Goal: Task Accomplishment & Management: Use online tool/utility

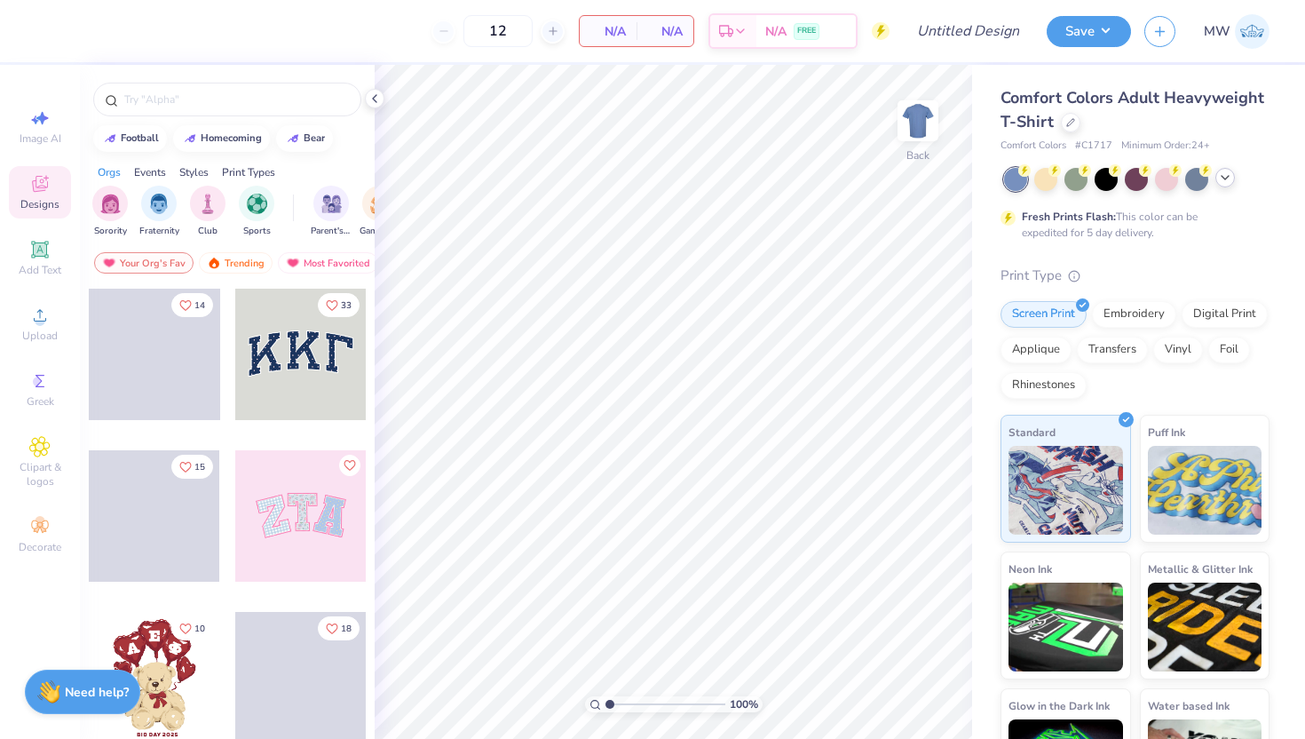
click at [1224, 174] on icon at bounding box center [1225, 177] width 14 height 14
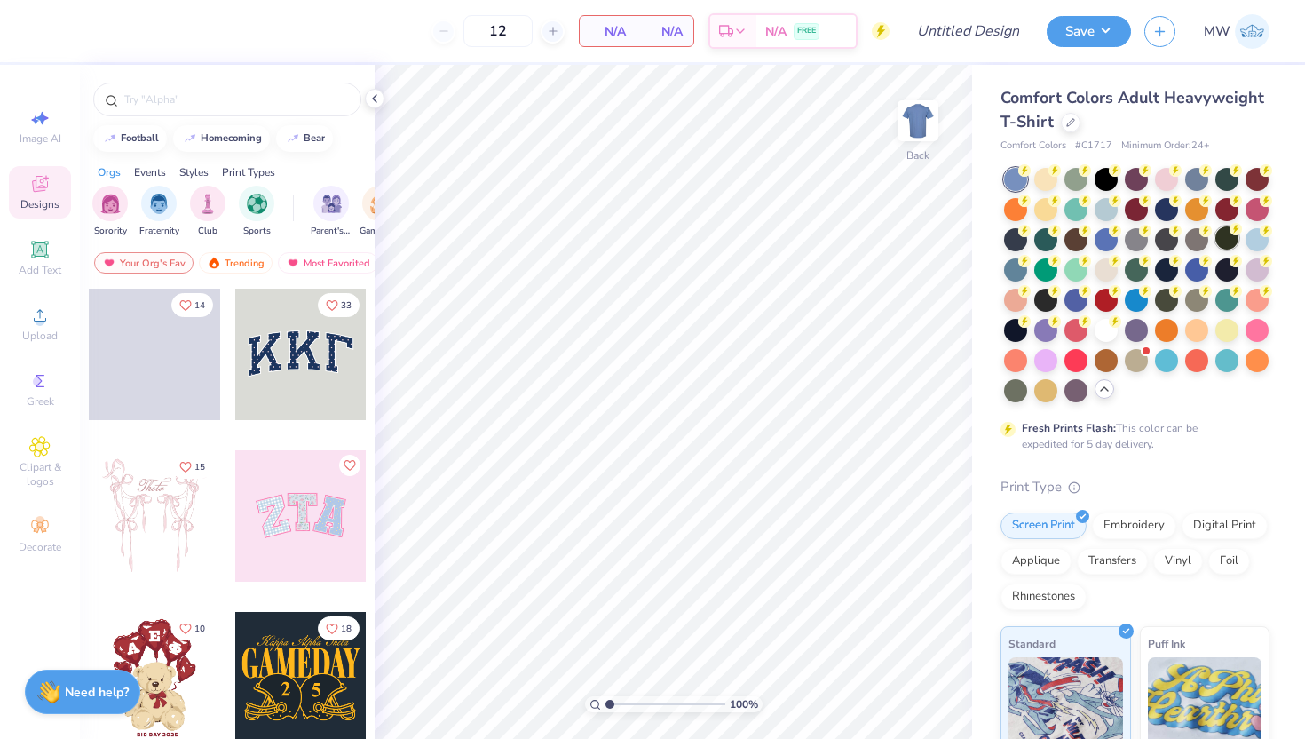
click at [1216, 250] on div at bounding box center [1227, 237] width 23 height 23
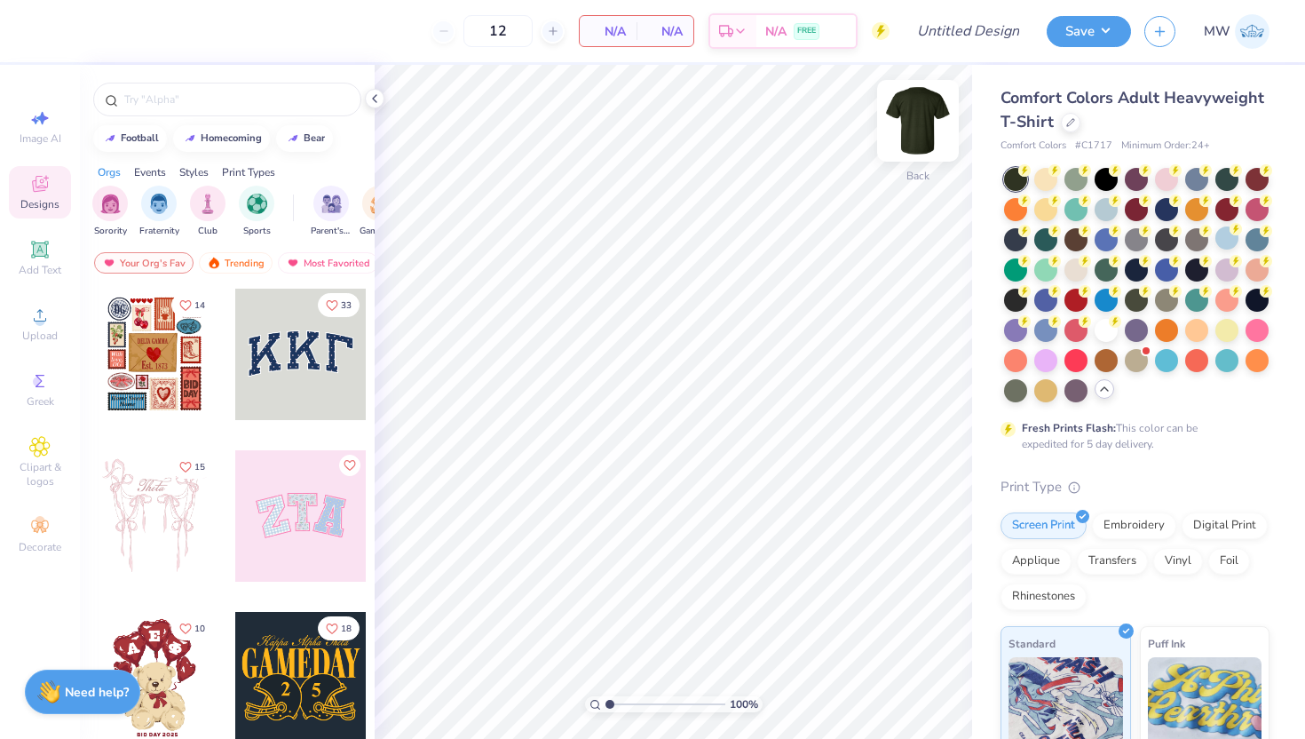
click at [923, 121] on img at bounding box center [918, 120] width 71 height 71
click at [931, 127] on img at bounding box center [918, 120] width 71 height 71
click at [928, 132] on img at bounding box center [918, 120] width 71 height 71
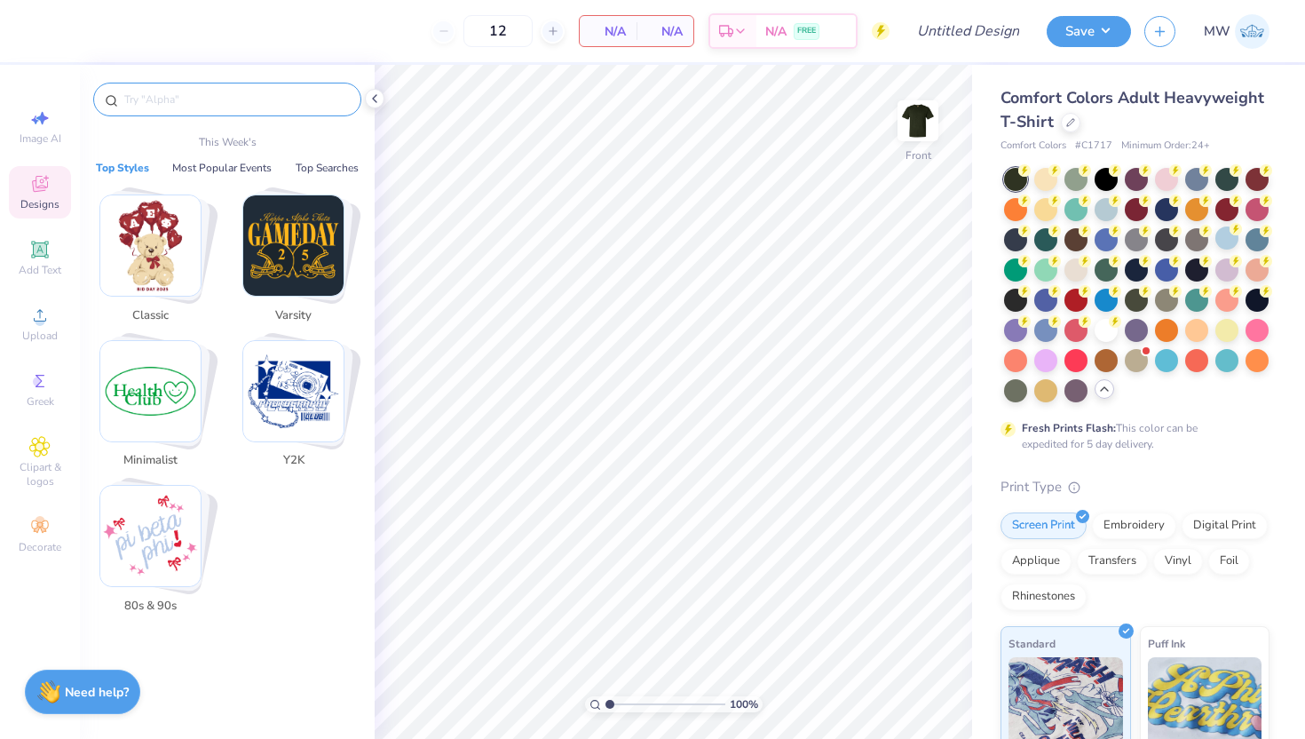
click at [264, 98] on input "text" at bounding box center [236, 100] width 227 height 18
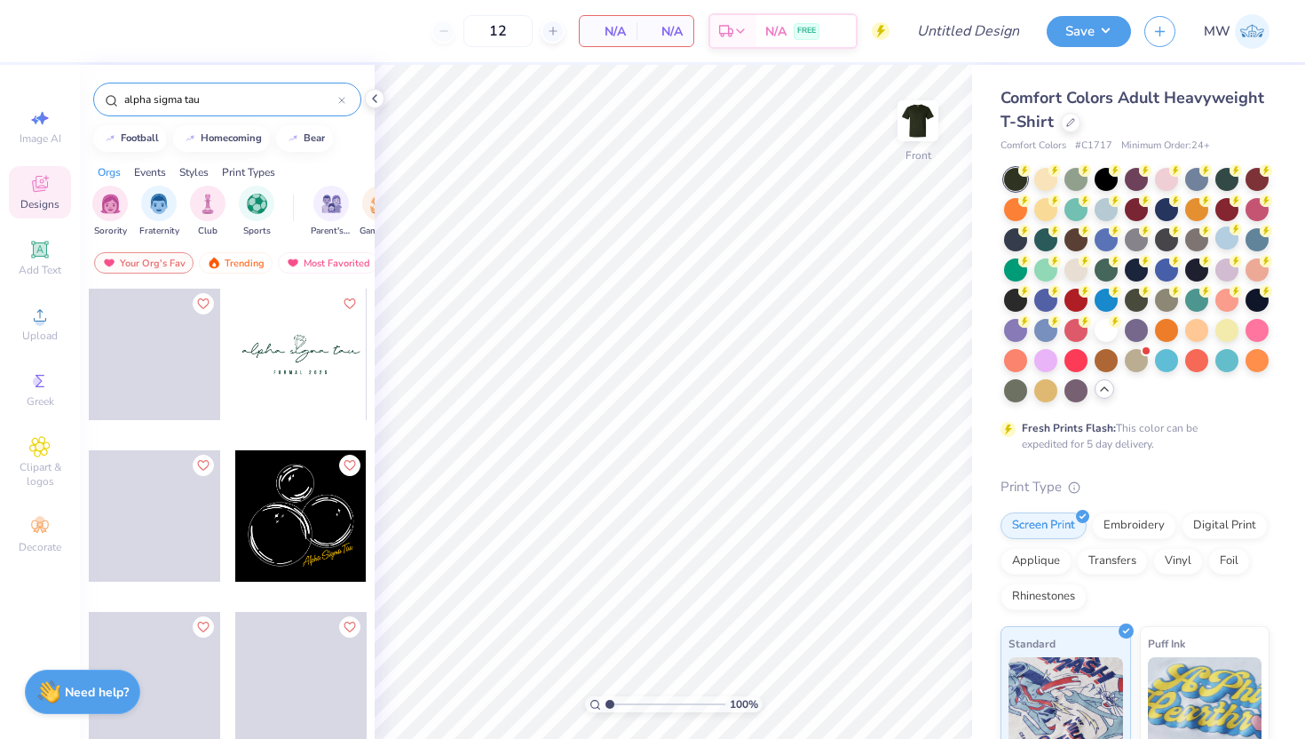
type input "alpha sigma tau"
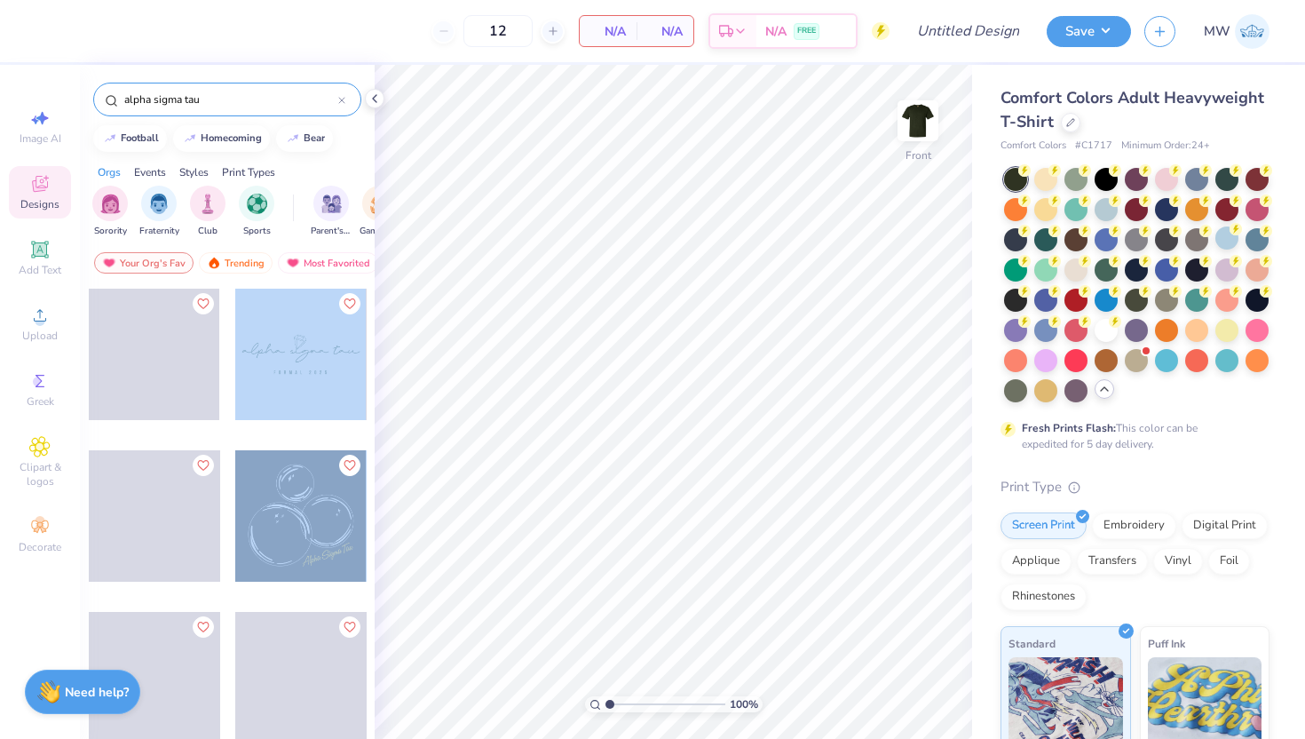
click at [391, 340] on div "12 N/A Per Item N/A Total Est. Delivery N/A FREE Design Title Save MW Image AI …" at bounding box center [652, 369] width 1305 height 739
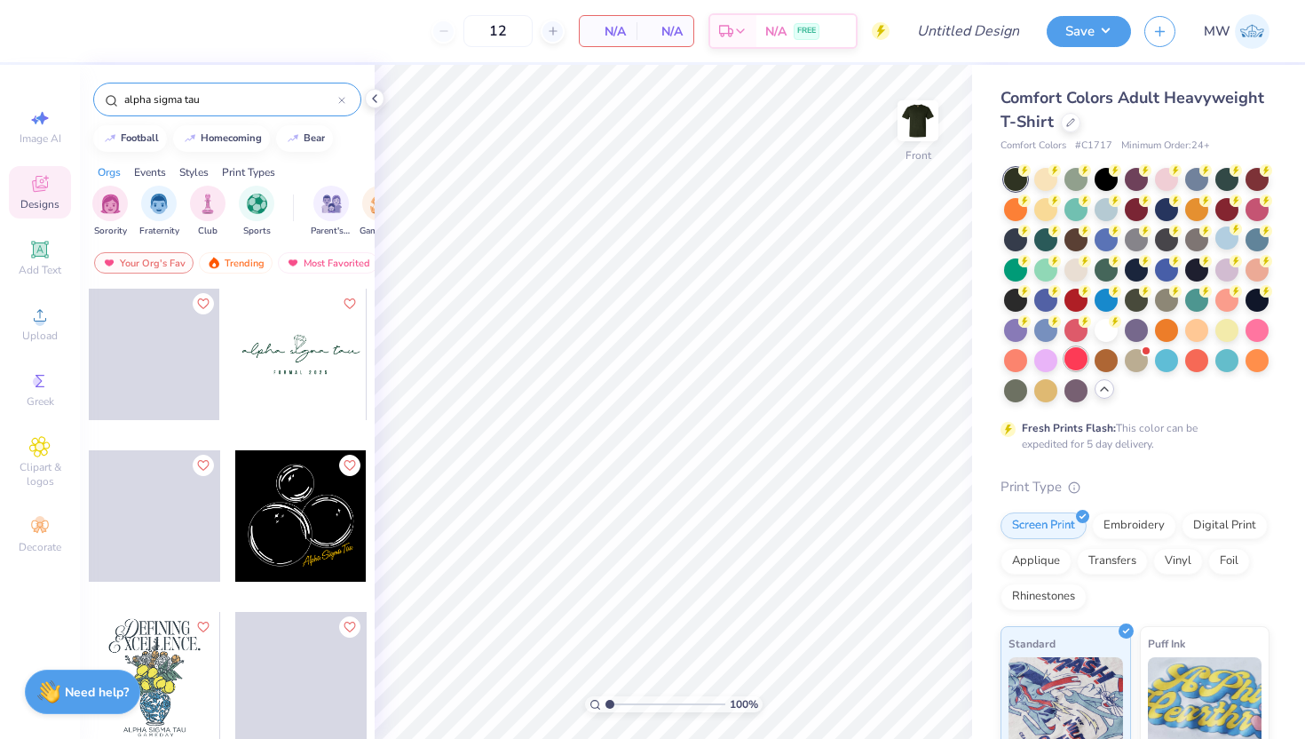
click at [1065, 370] on div at bounding box center [1076, 358] width 23 height 23
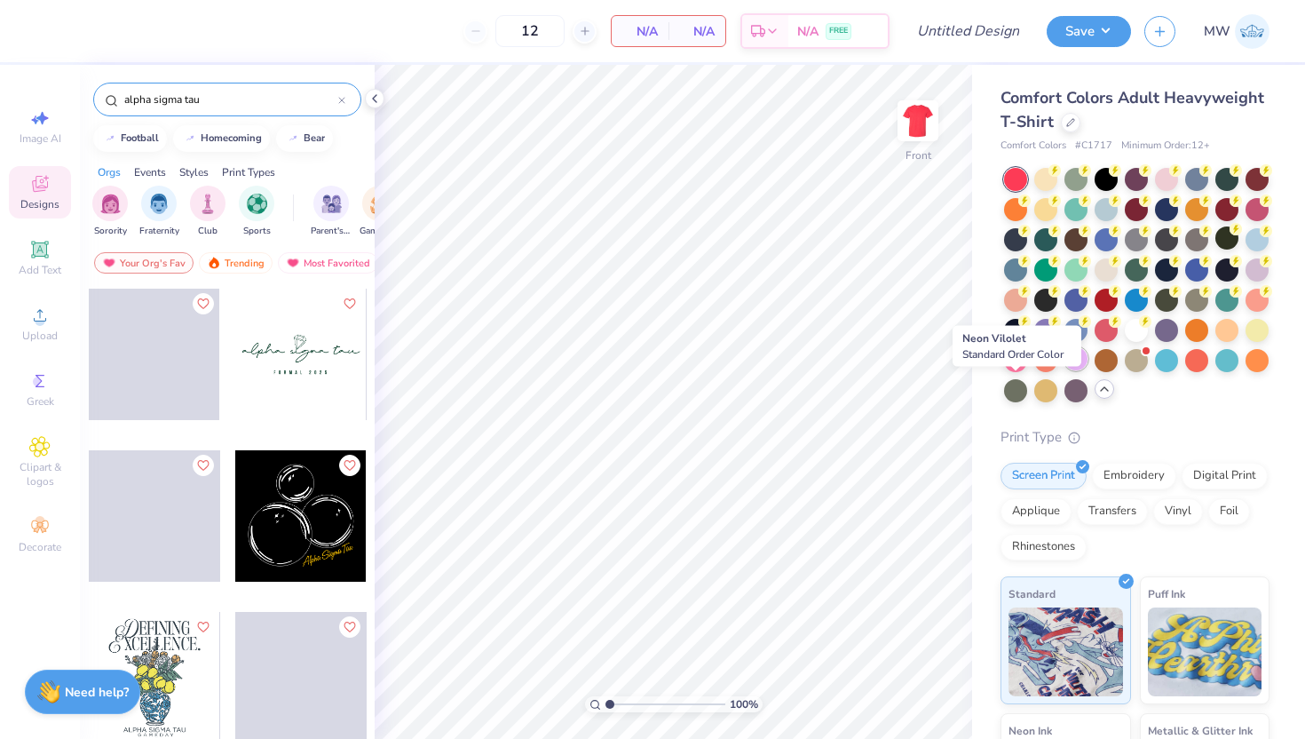
click at [1065, 370] on div at bounding box center [1076, 358] width 23 height 23
click at [915, 121] on img at bounding box center [918, 120] width 71 height 71
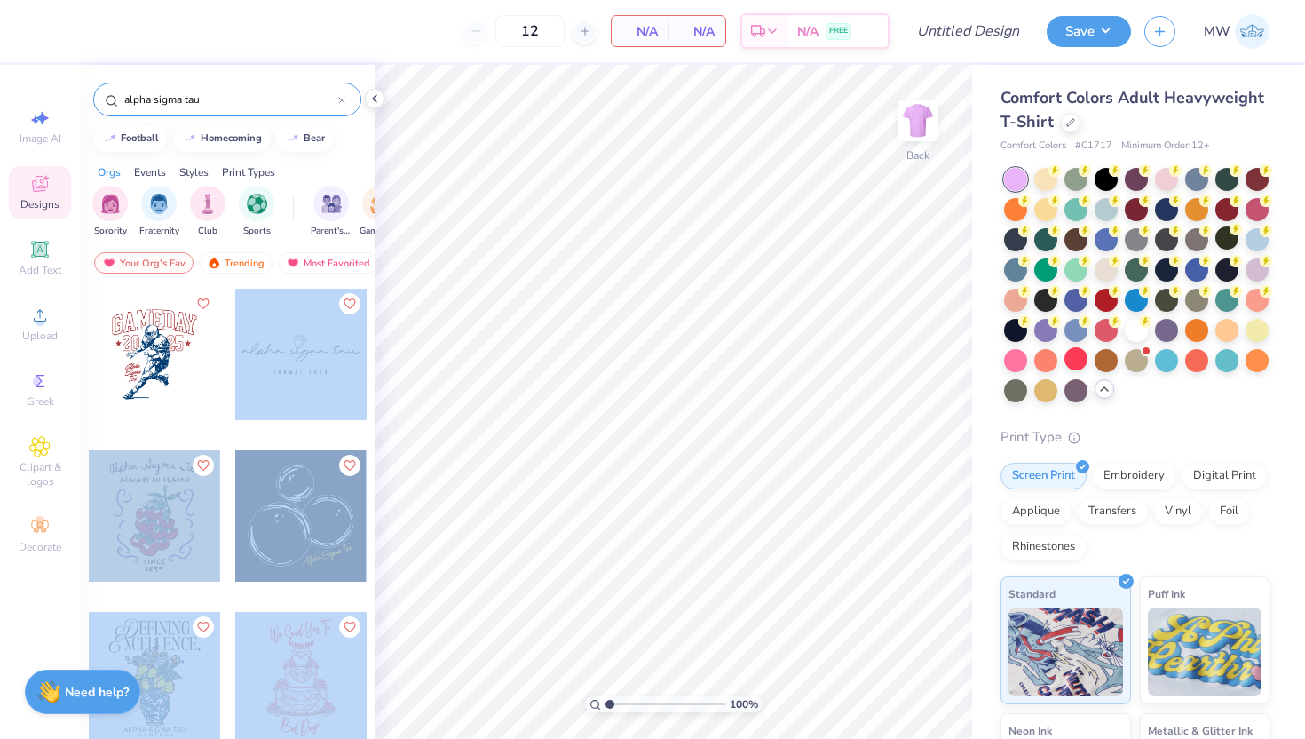
click at [643, 262] on div "12 N/A Per Item N/A Total Est. Delivery N/A FREE Design Title Save MW Image AI …" at bounding box center [652, 369] width 1305 height 739
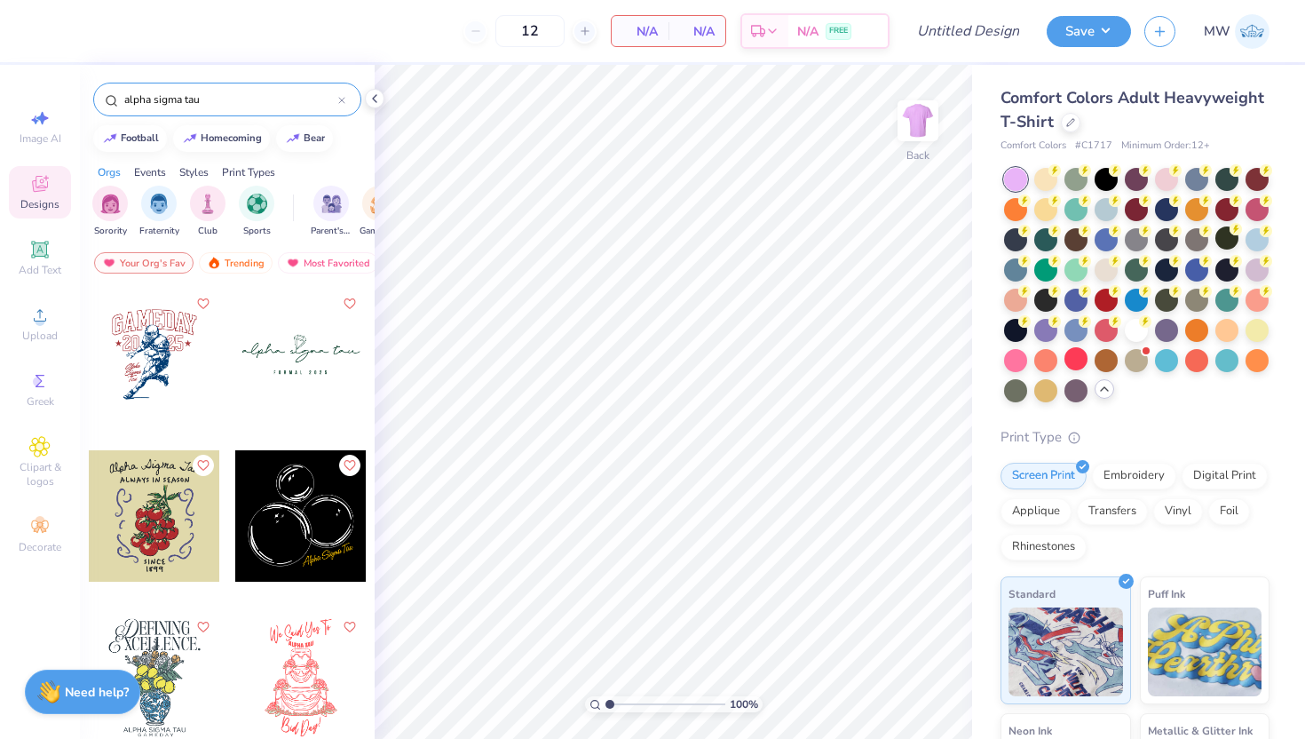
drag, startPoint x: 312, startPoint y: 379, endPoint x: 228, endPoint y: 360, distance: 85.5
click at [235, 360] on div at bounding box center [300, 354] width 131 height 131
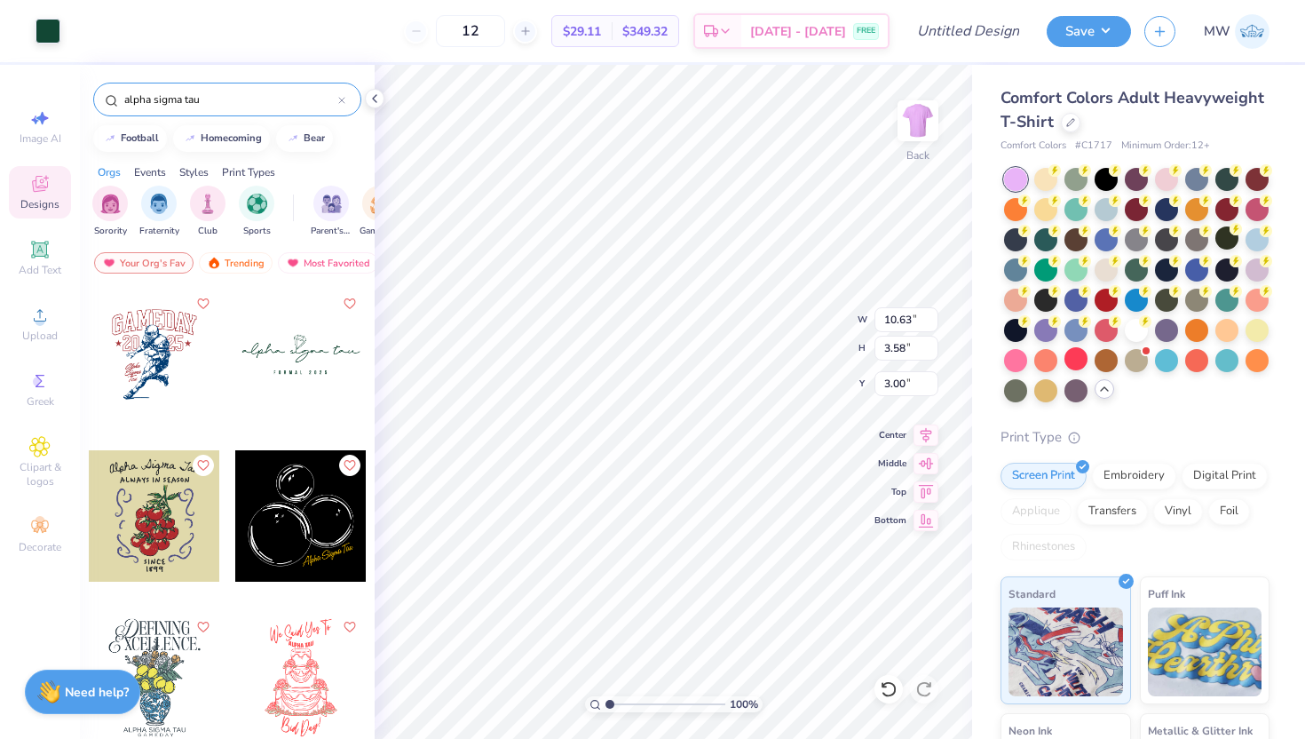
type input "10.63"
type input "3.58"
click at [926, 438] on icon at bounding box center [927, 432] width 12 height 15
click at [915, 137] on img at bounding box center [918, 120] width 71 height 71
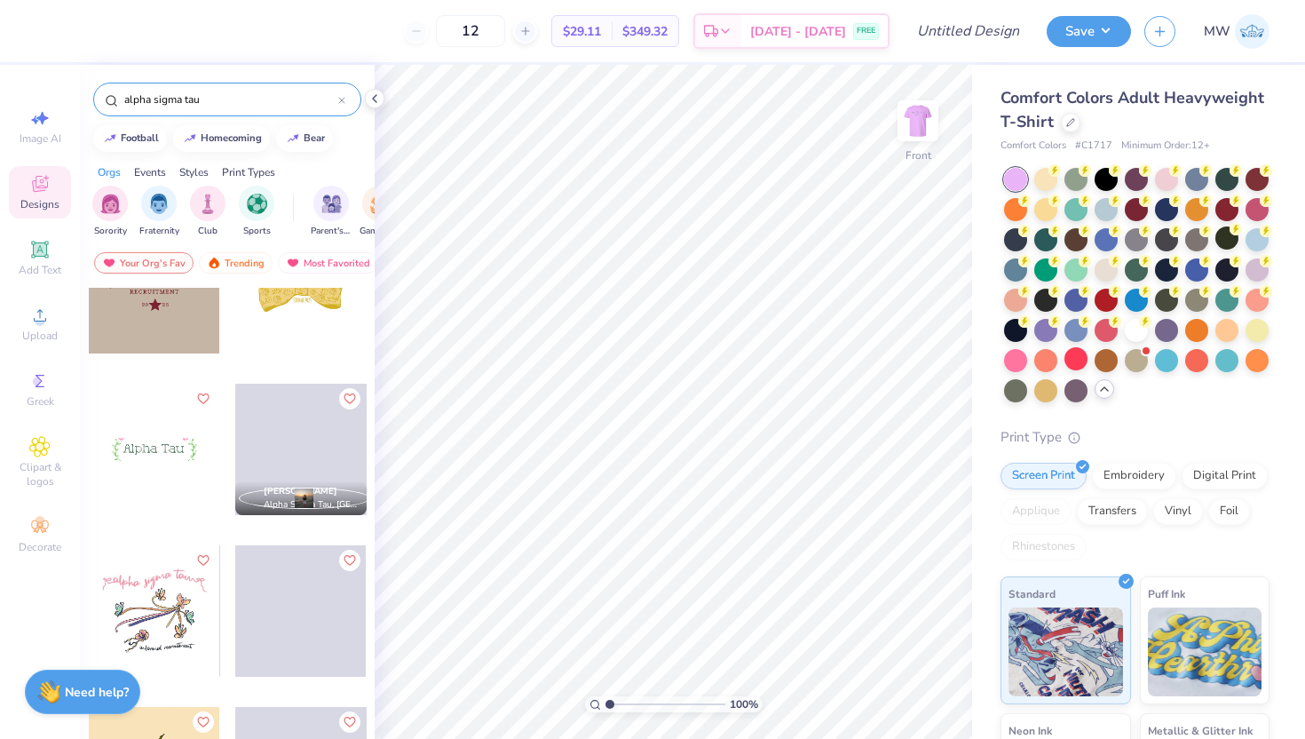
scroll to position [716, 0]
click at [155, 446] on div at bounding box center [154, 446] width 131 height 131
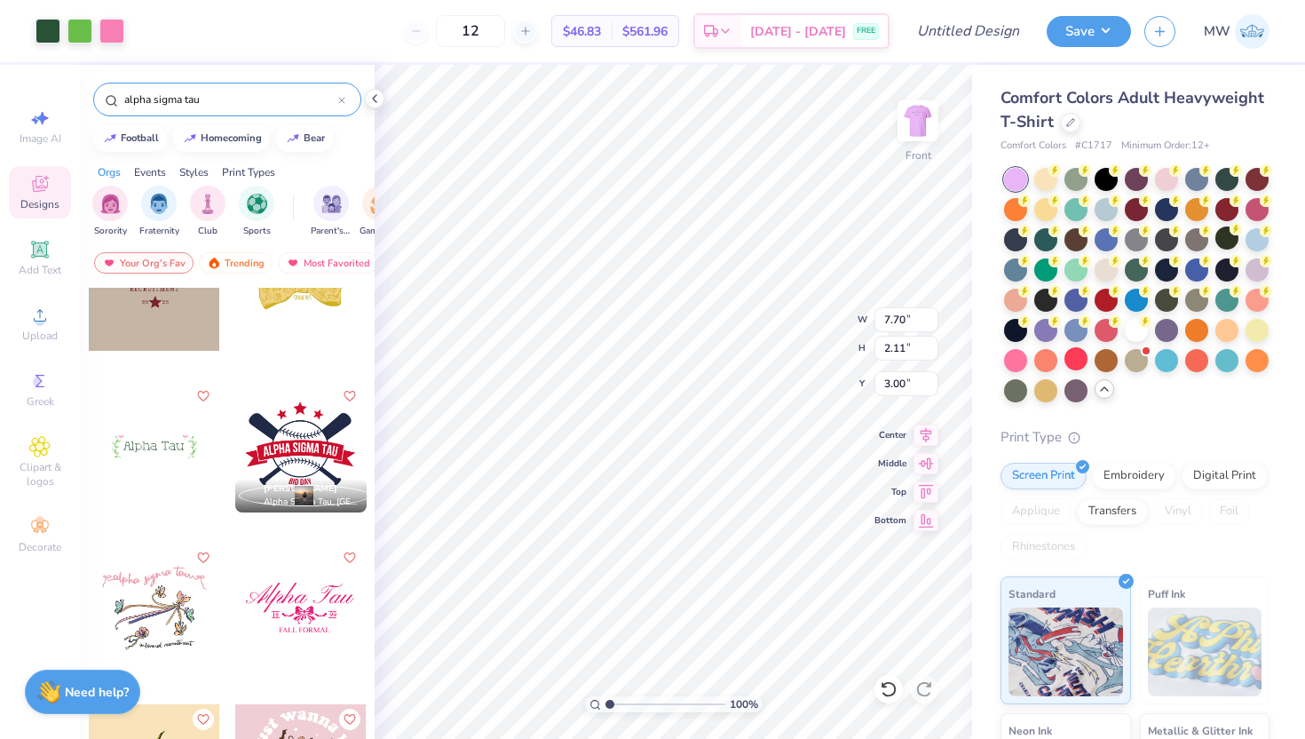
type input "3.48"
type input "0.96"
type input "1.02"
click at [891, 689] on icon at bounding box center [889, 689] width 18 height 18
click at [925, 685] on icon at bounding box center [924, 689] width 18 height 18
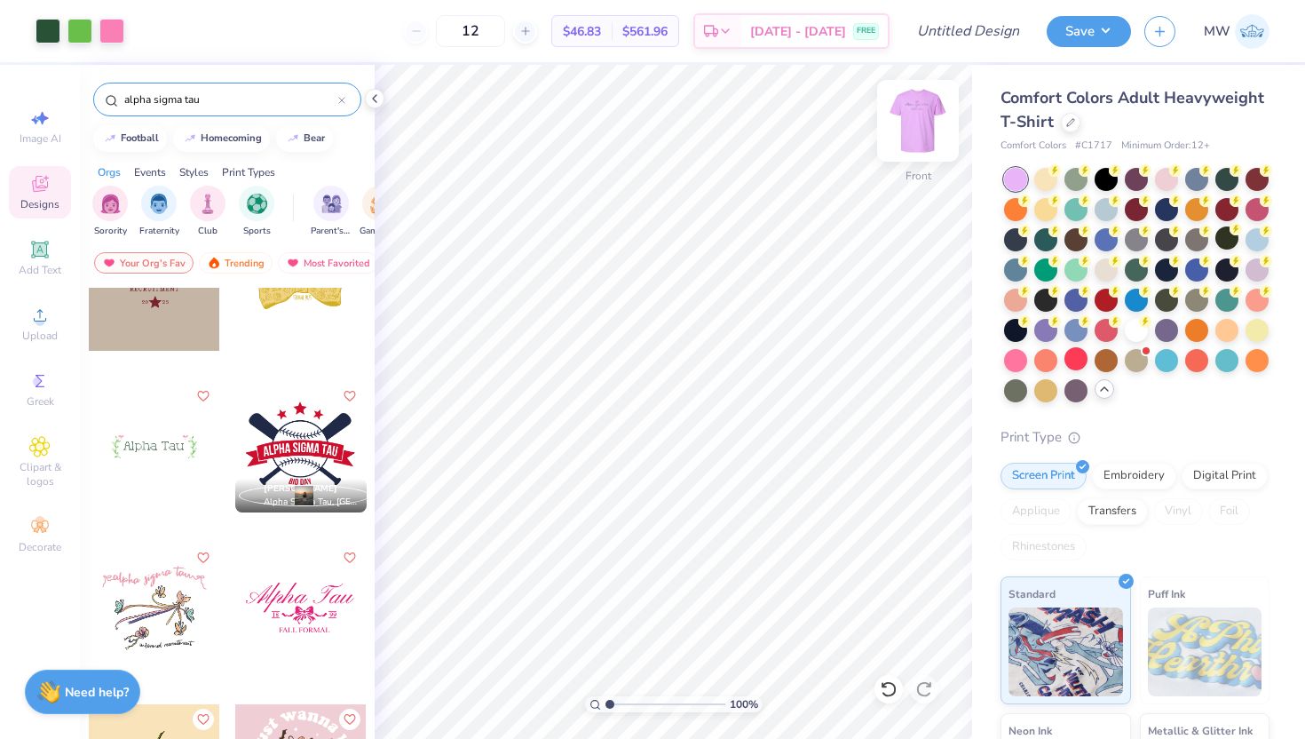
click at [921, 132] on img at bounding box center [918, 120] width 71 height 71
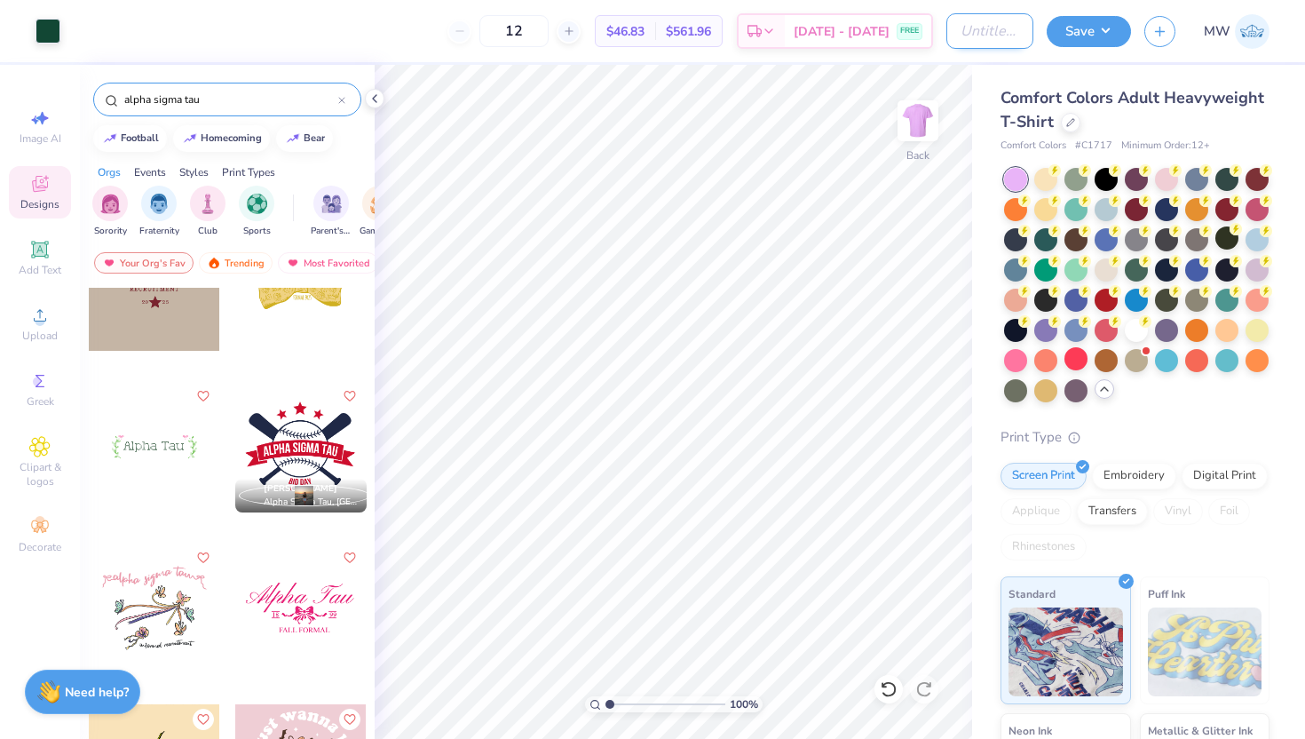
click at [1010, 32] on input "Design Title" at bounding box center [990, 31] width 87 height 36
type input "ast"
click at [1099, 20] on button "Save" at bounding box center [1089, 28] width 84 height 31
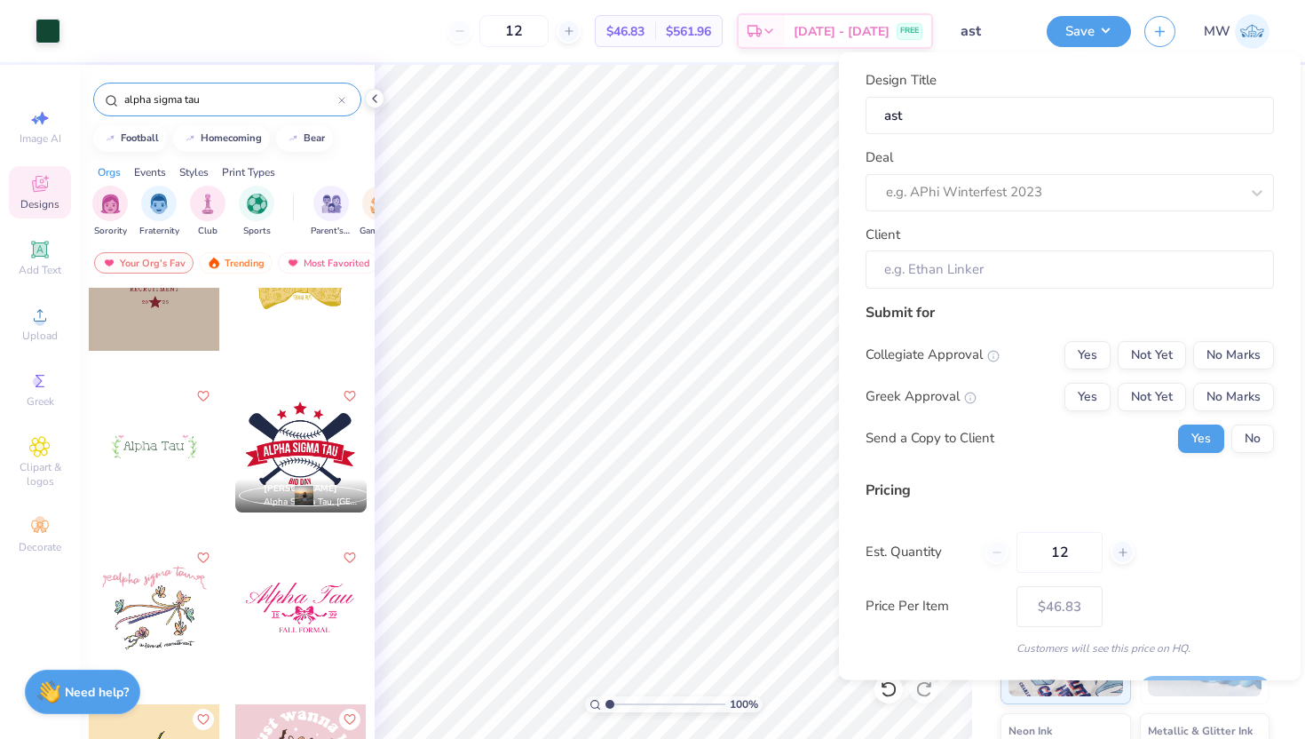
click at [1029, 162] on div "Deal e.g. APhi Winterfest 2023" at bounding box center [1070, 179] width 408 height 64
click at [1026, 180] on div at bounding box center [1062, 192] width 353 height 24
click at [1008, 261] on div "Recruitment" at bounding box center [1070, 271] width 394 height 29
type input "Maya Williams"
type input "$46.83"
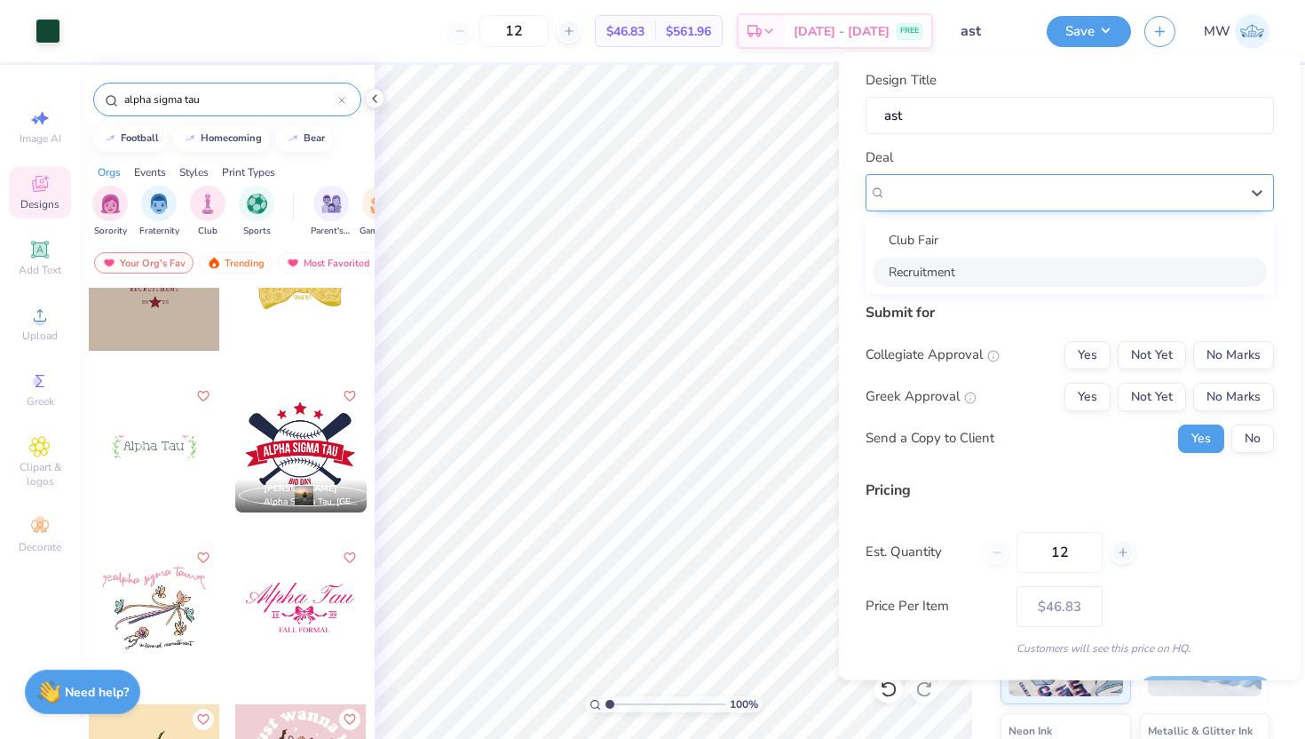
click at [1003, 184] on div "Recruitment" at bounding box center [1062, 192] width 357 height 28
click at [981, 221] on div "Club Fair Recruitment" at bounding box center [1070, 255] width 408 height 75
click at [980, 231] on div "Club Fair" at bounding box center [1070, 239] width 394 height 29
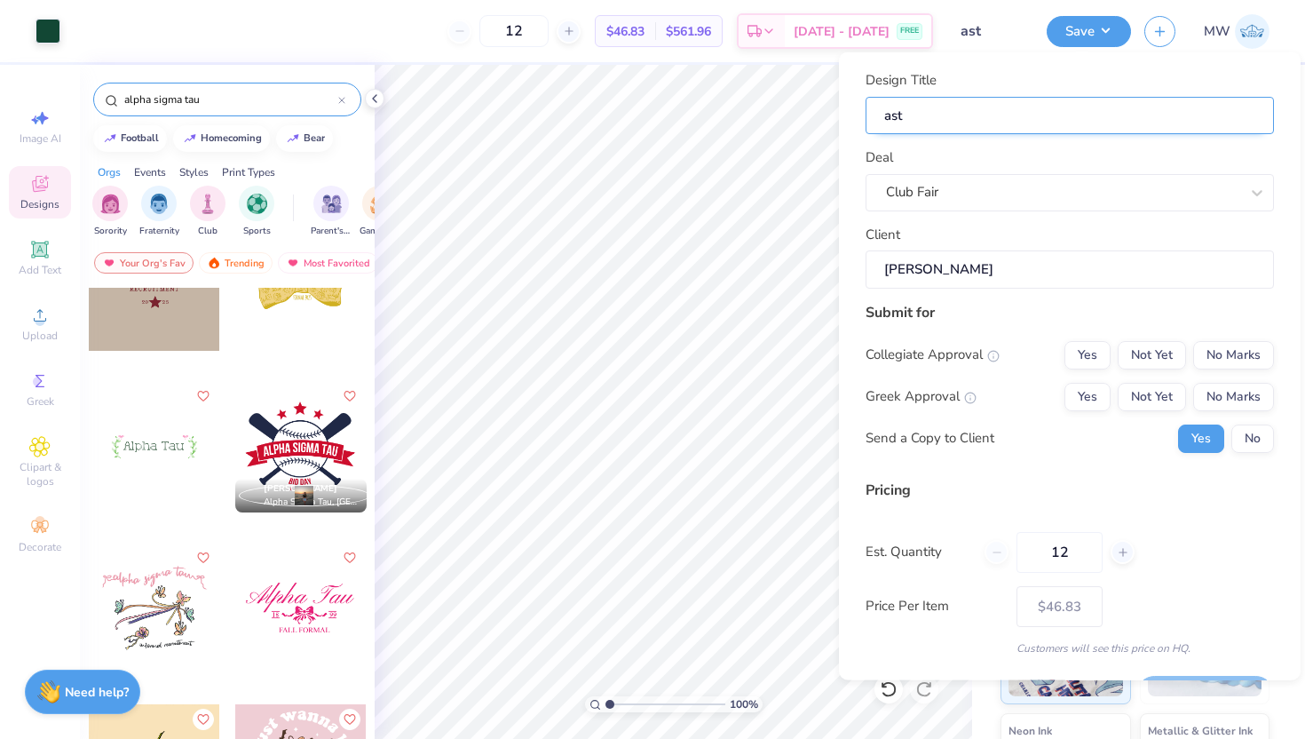
click at [935, 107] on input "ast" at bounding box center [1070, 115] width 408 height 38
type input "c"
type input "ch"
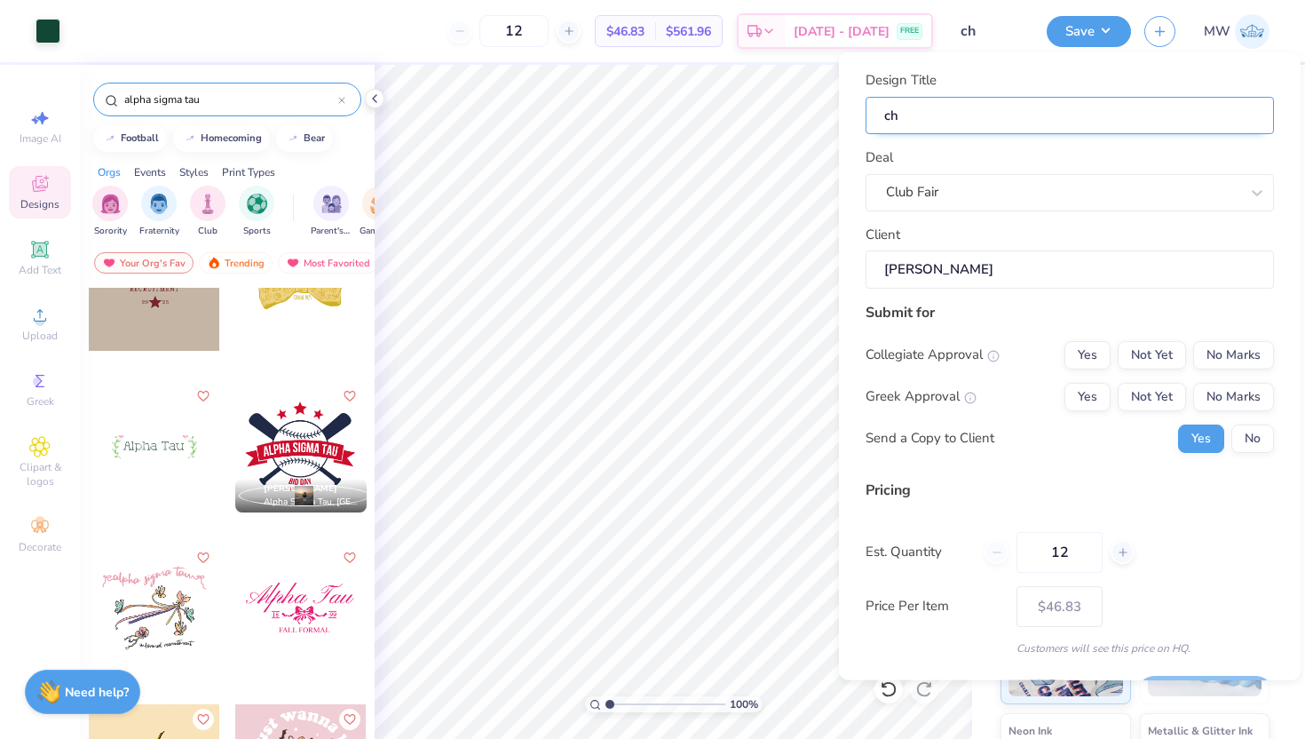
type input "Cheese Club"
click at [994, 279] on input "Maya Williams" at bounding box center [1070, 269] width 408 height 38
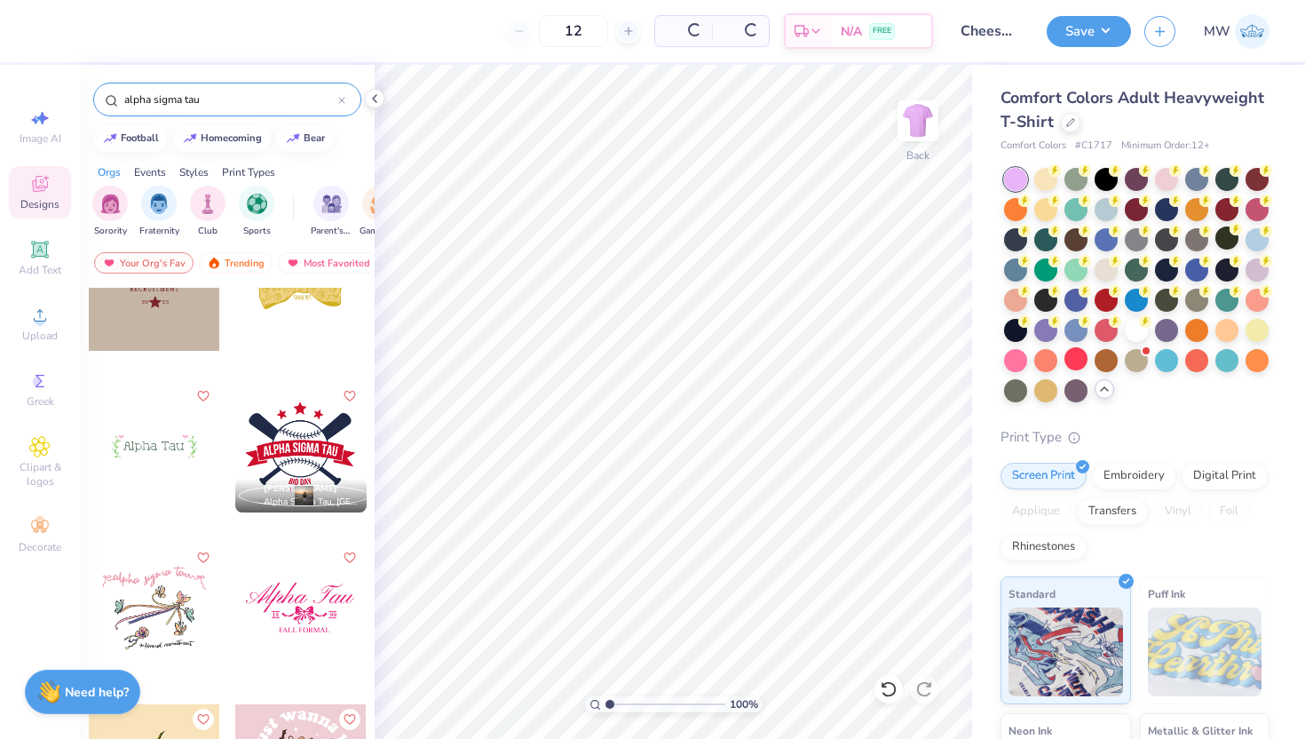
click at [248, 100] on input "alpha sigma tau" at bounding box center [231, 100] width 216 height 18
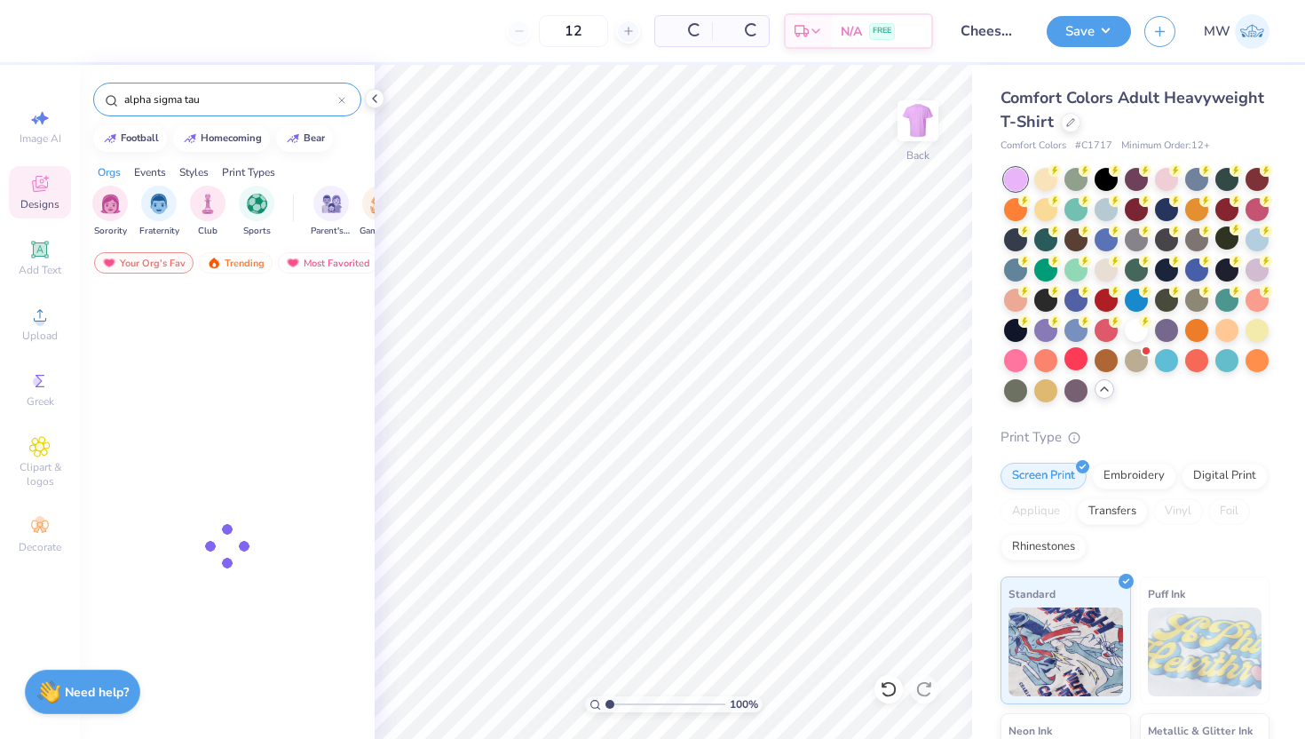
click at [248, 100] on input "alpha sigma tau" at bounding box center [231, 100] width 216 height 18
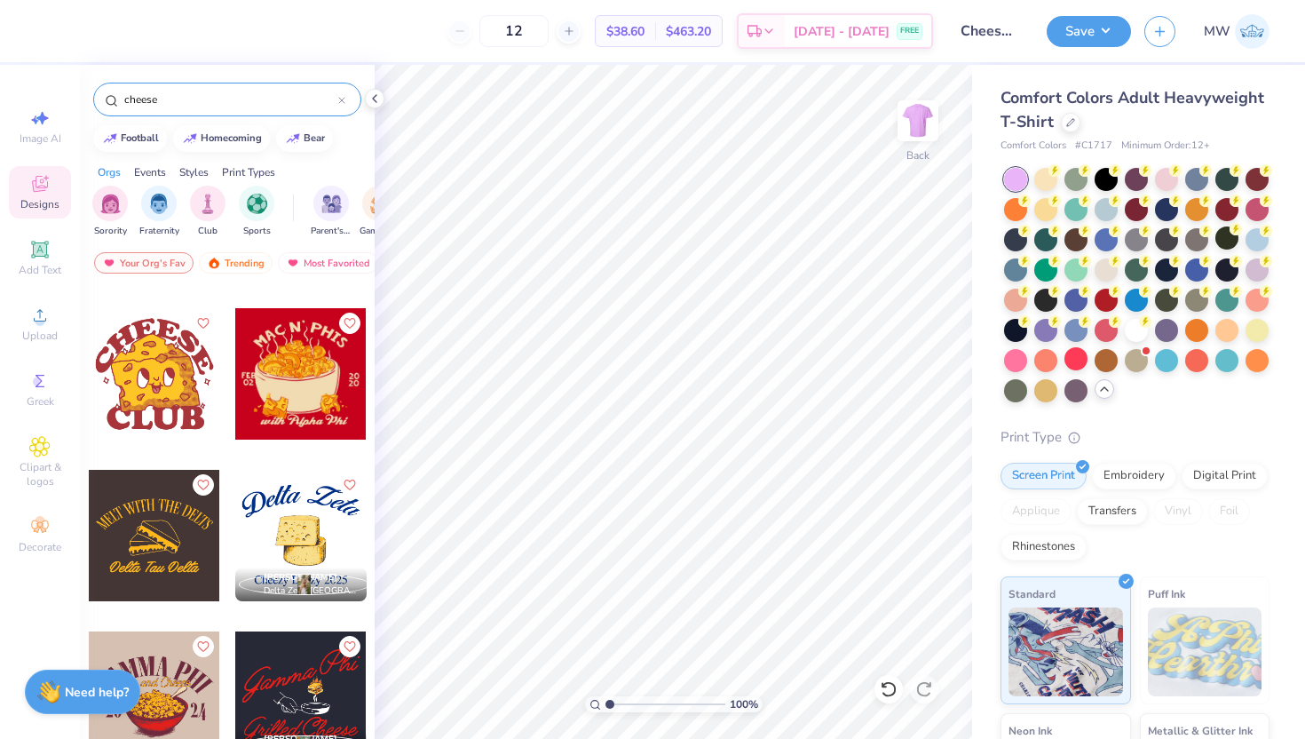
scroll to position [301, 0]
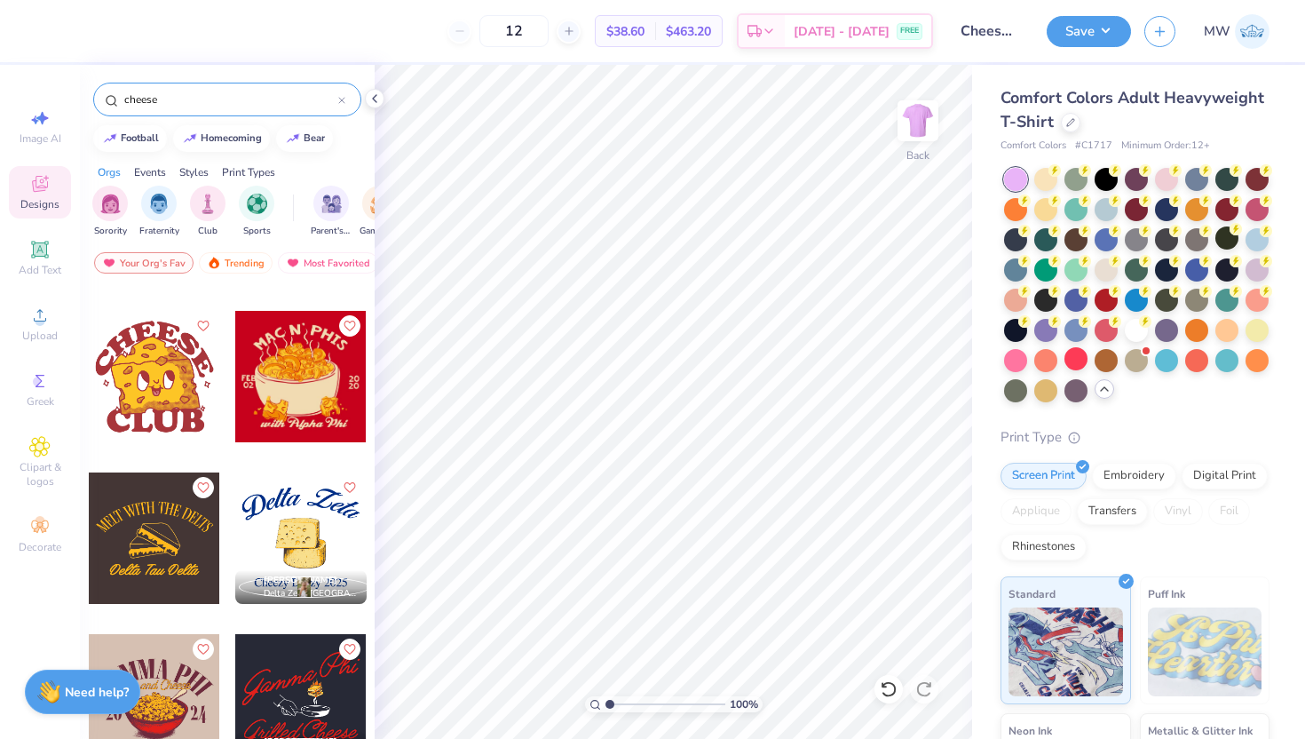
type input "cheese"
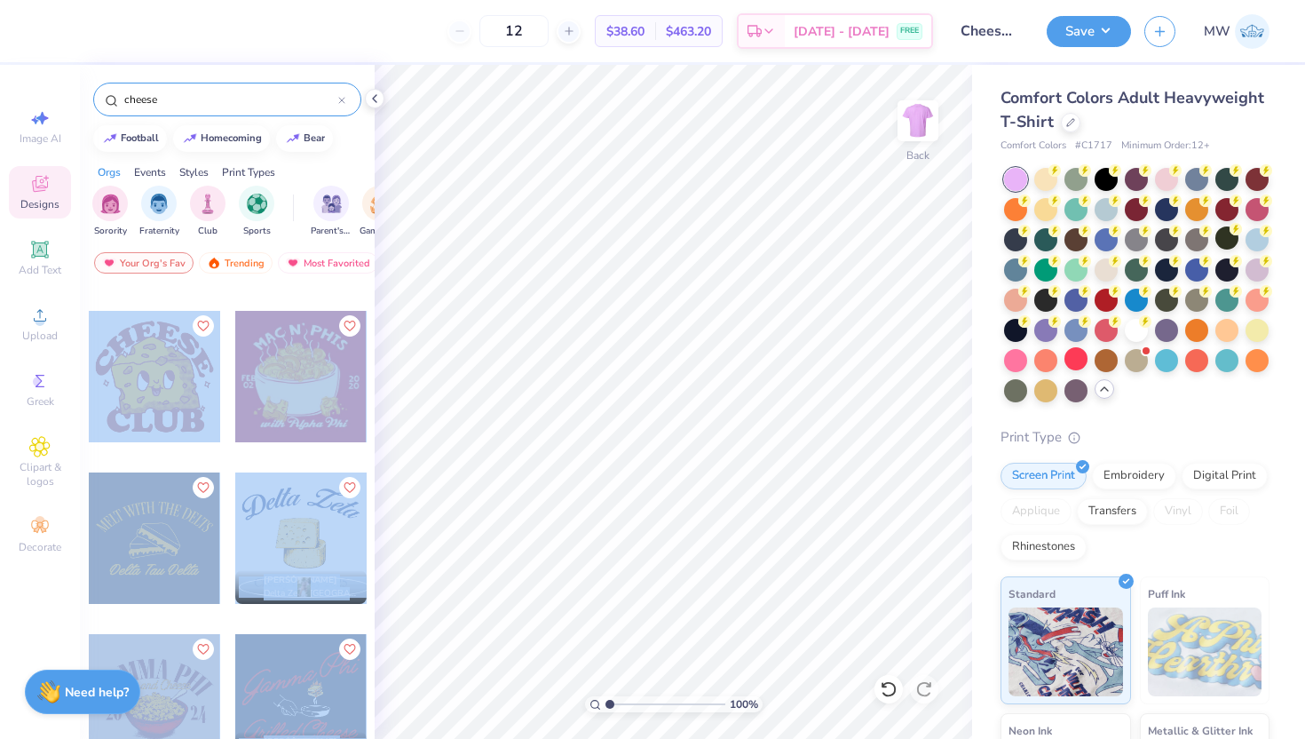
click at [763, 374] on div "12 $38.60 Per Item $463.20 Total Est. Delivery Sep 15 - 18 FREE Design Title Ch…" at bounding box center [652, 369] width 1305 height 739
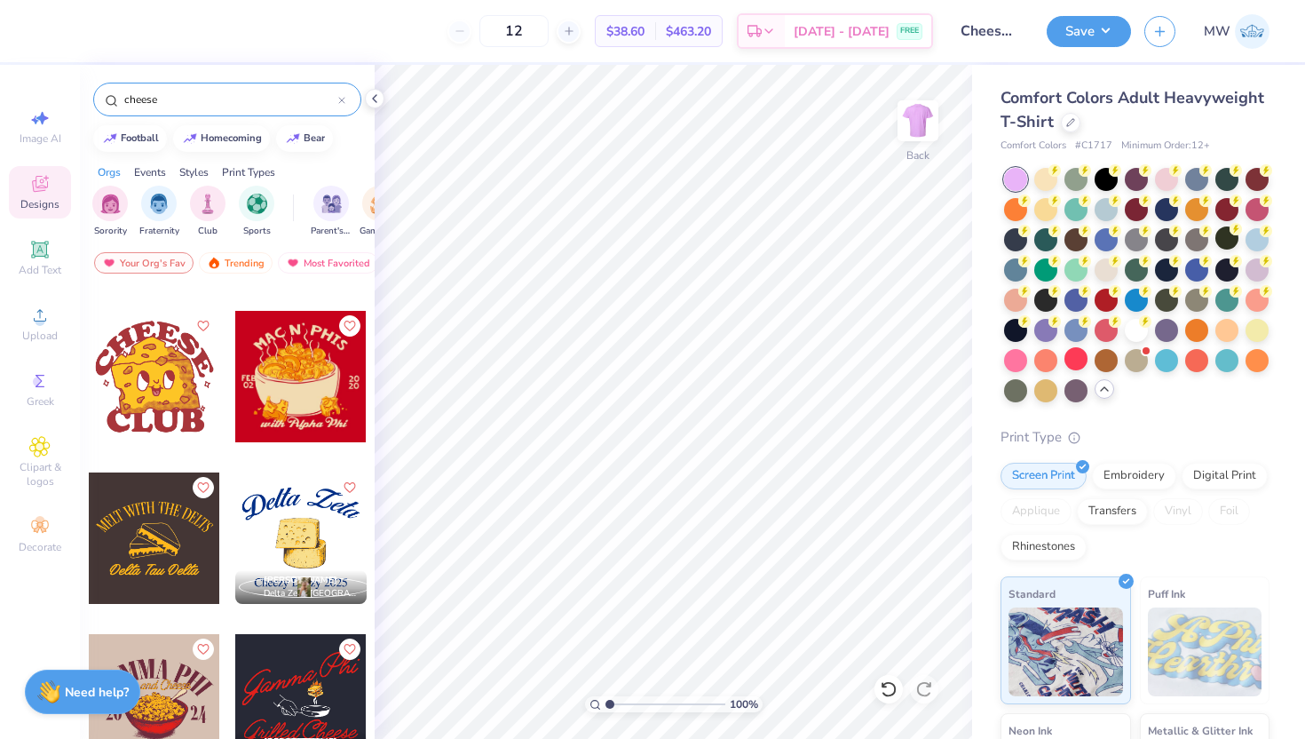
click at [117, 364] on div at bounding box center [154, 376] width 131 height 131
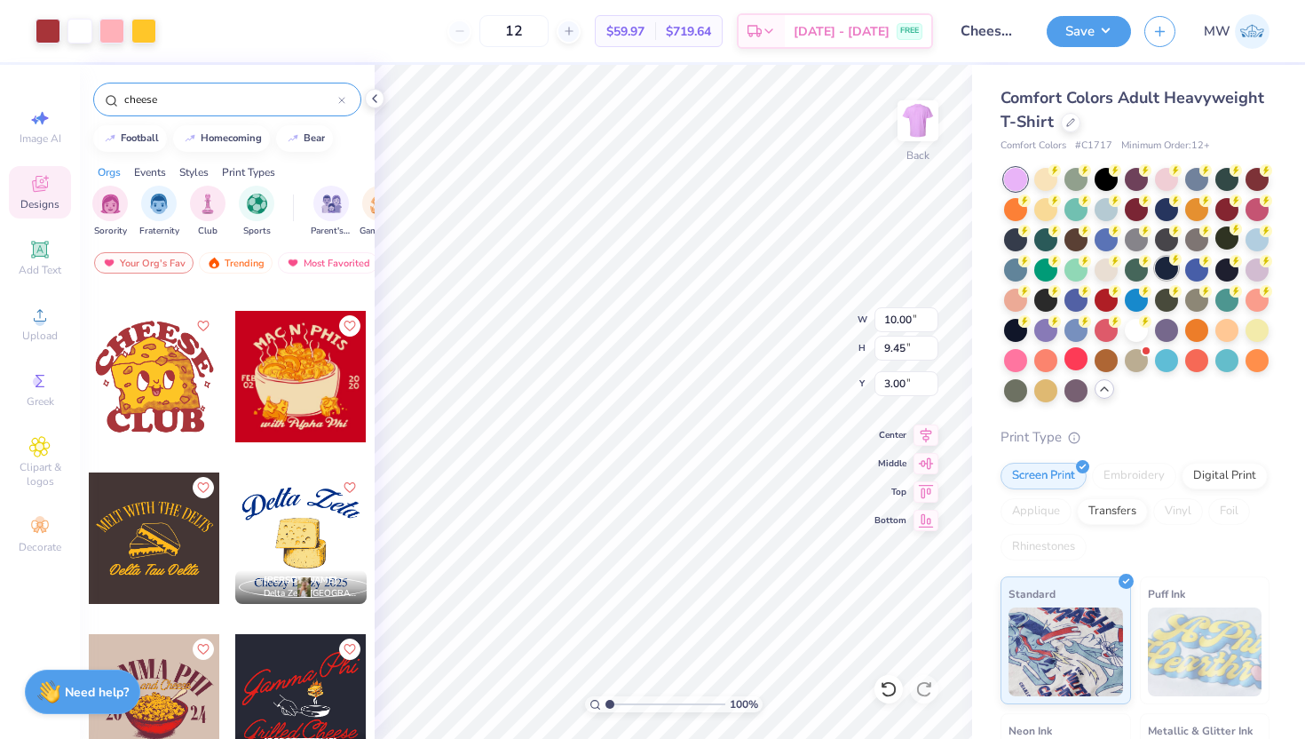
click at [1155, 280] on div at bounding box center [1166, 268] width 23 height 23
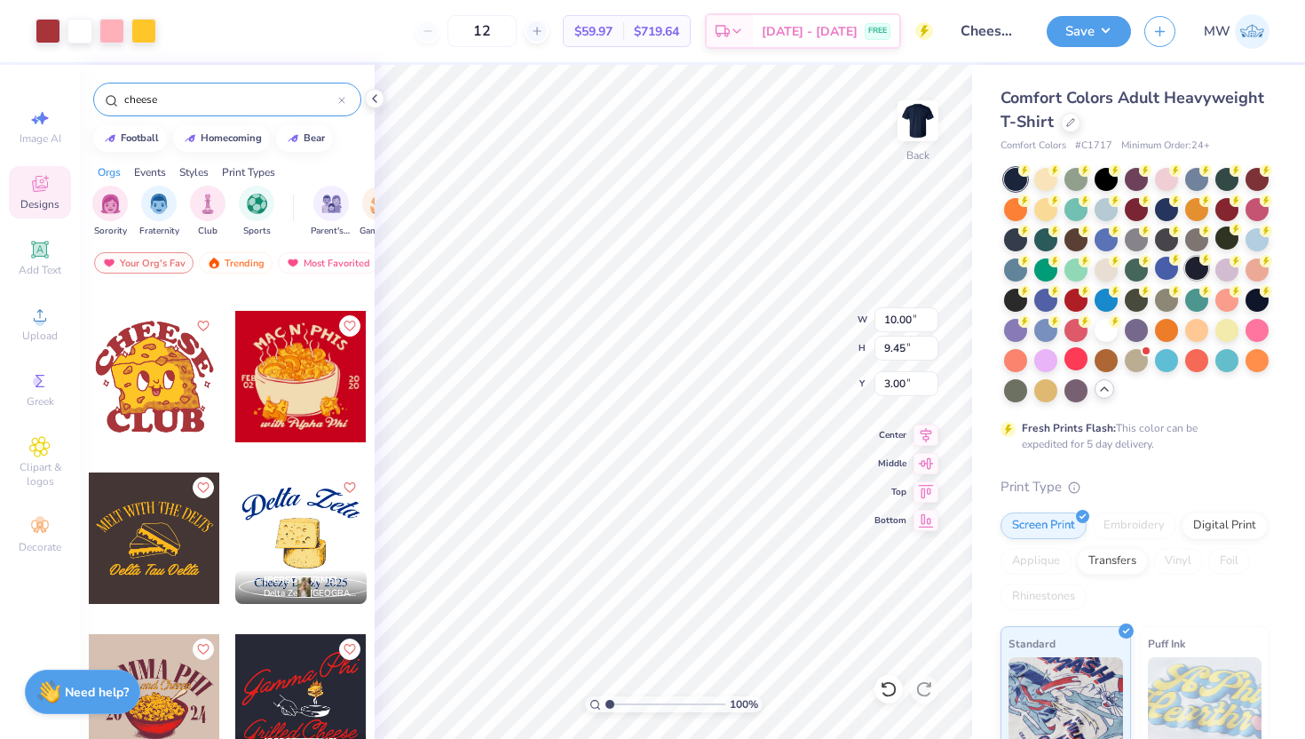
click at [1185, 280] on div at bounding box center [1196, 268] width 23 height 23
click at [917, 130] on img at bounding box center [918, 120] width 71 height 71
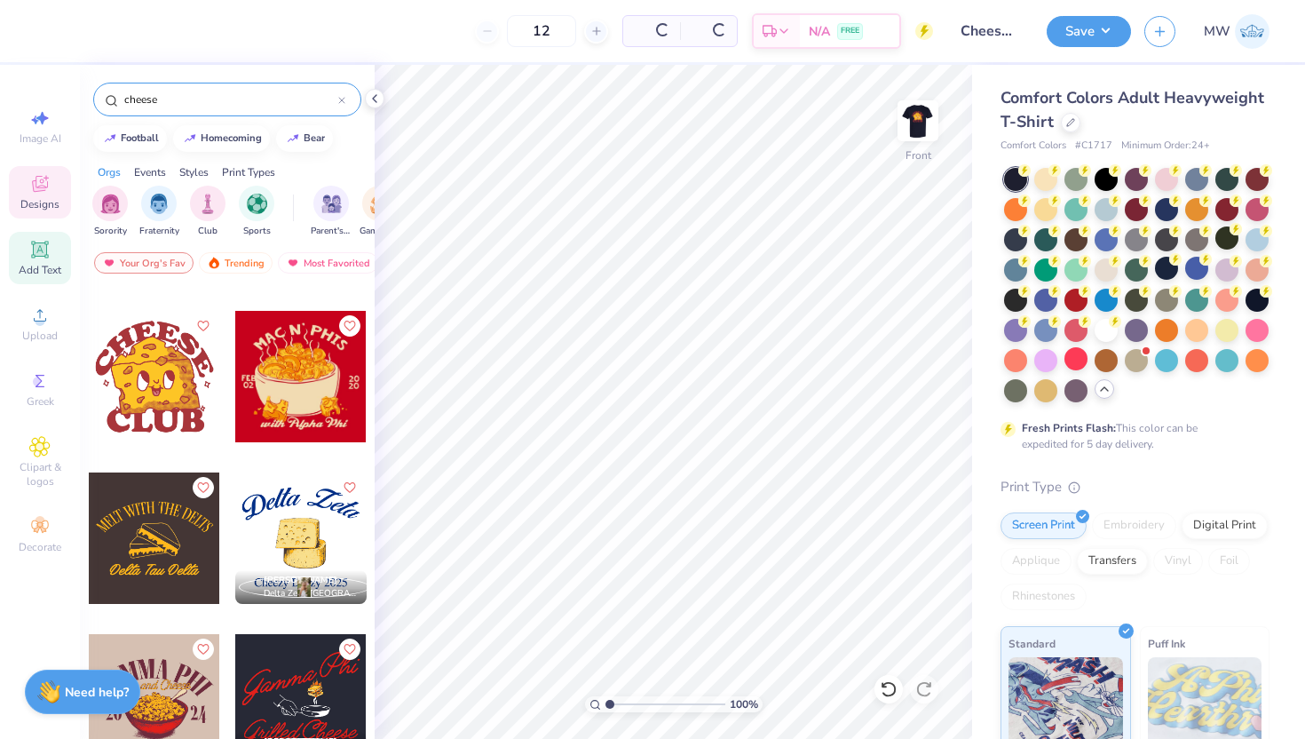
click at [56, 242] on div "Add Text" at bounding box center [40, 258] width 62 height 52
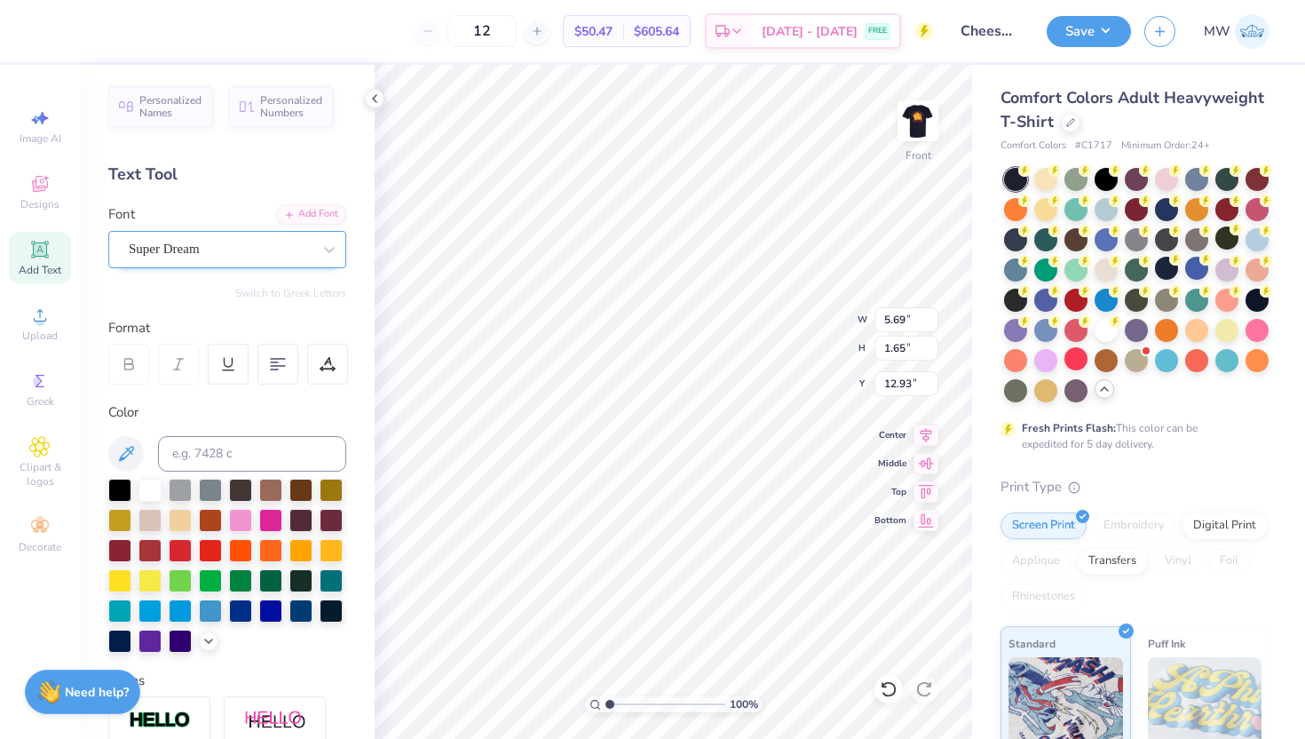
click at [280, 249] on div "Super Dream" at bounding box center [220, 249] width 186 height 28
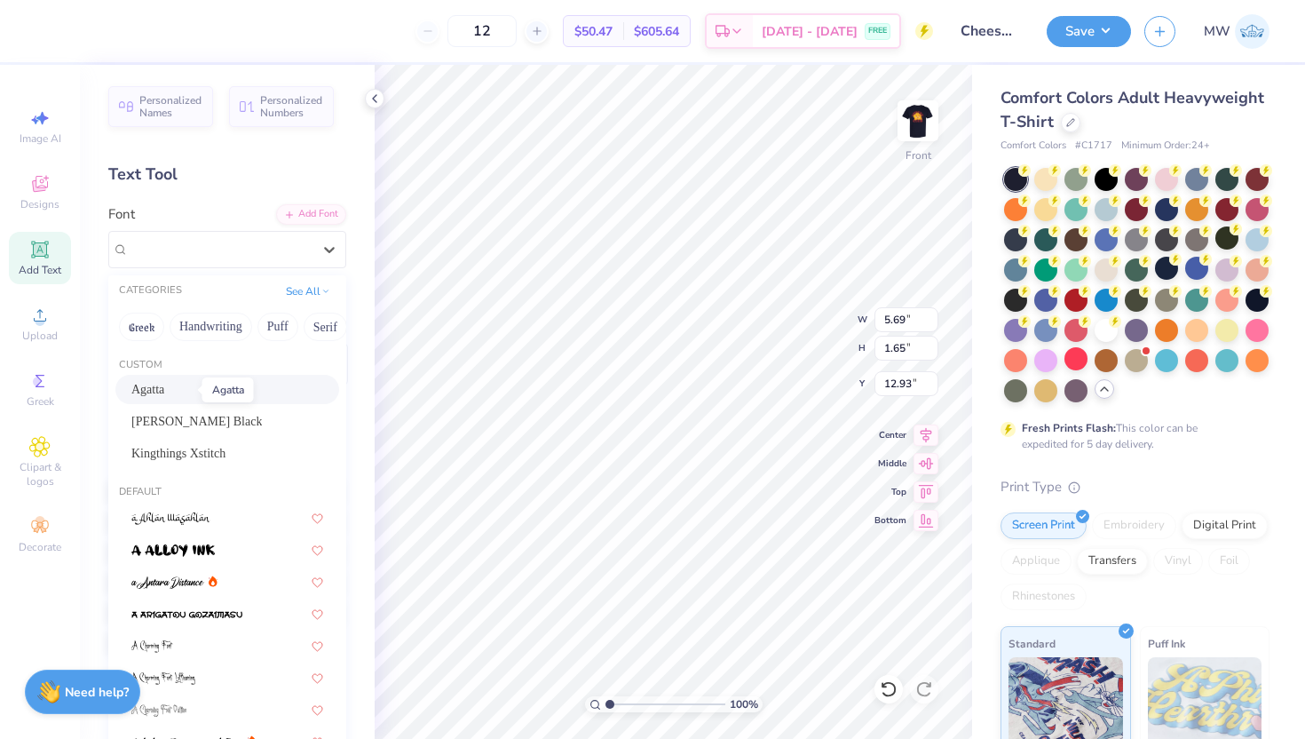
click at [162, 381] on span "Agatta" at bounding box center [147, 389] width 33 height 19
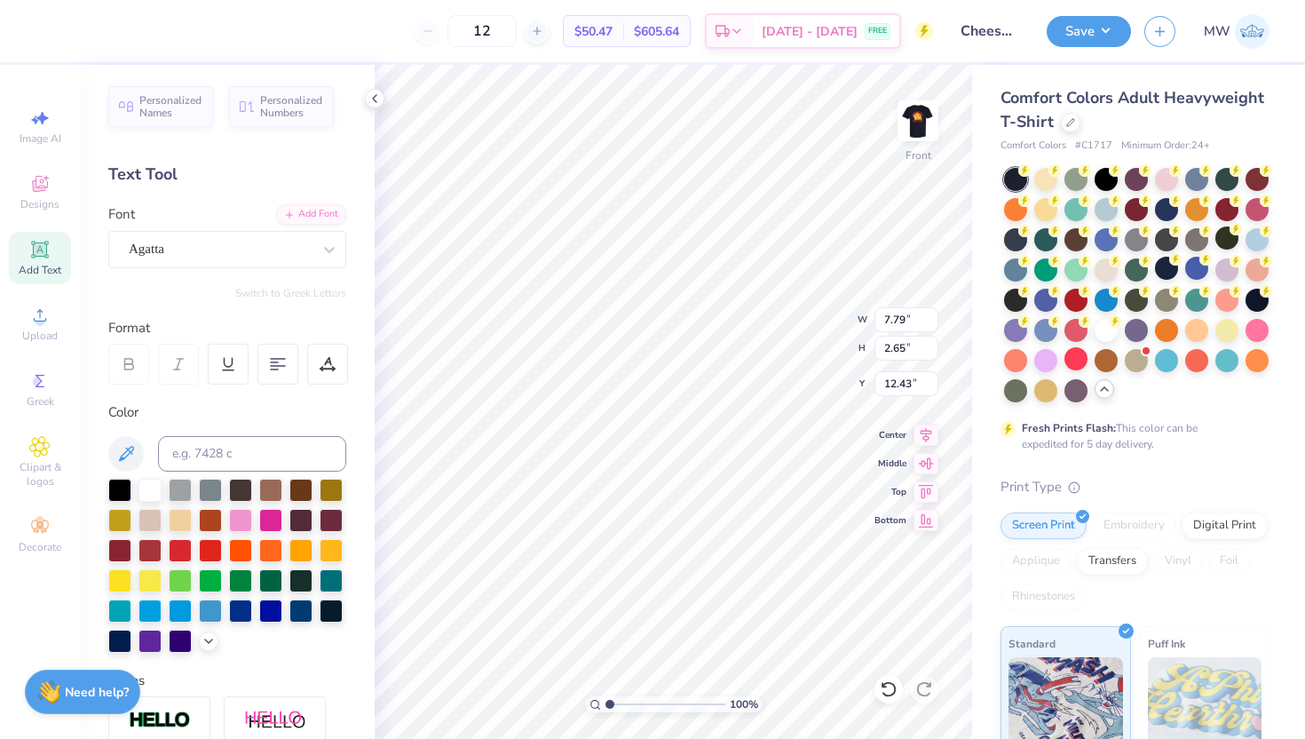
type input "7.79"
type input "2.65"
type input "12.43"
type textarea "nyu cheese club"
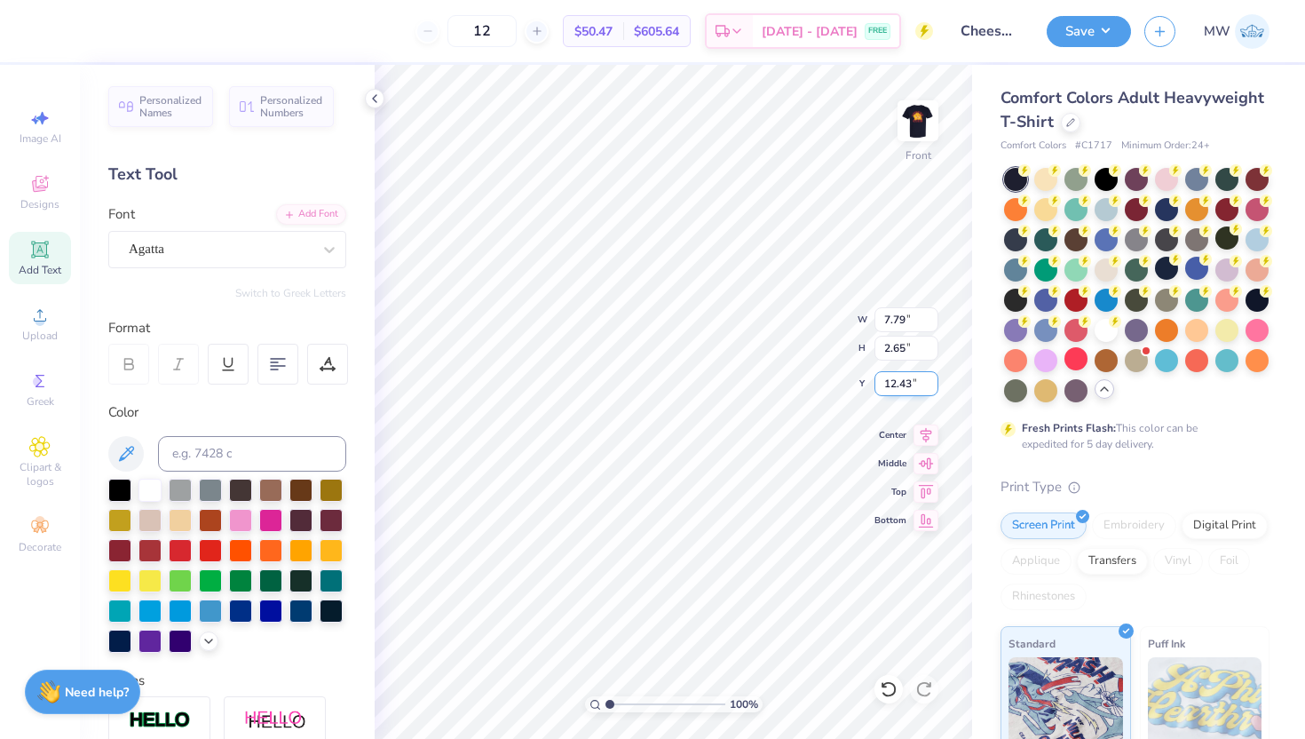
scroll to position [14, 7]
type input "1.87"
click at [934, 129] on img at bounding box center [918, 120] width 71 height 71
click at [934, 129] on img at bounding box center [918, 121] width 36 height 36
click at [1109, 29] on button "Save" at bounding box center [1089, 28] width 84 height 31
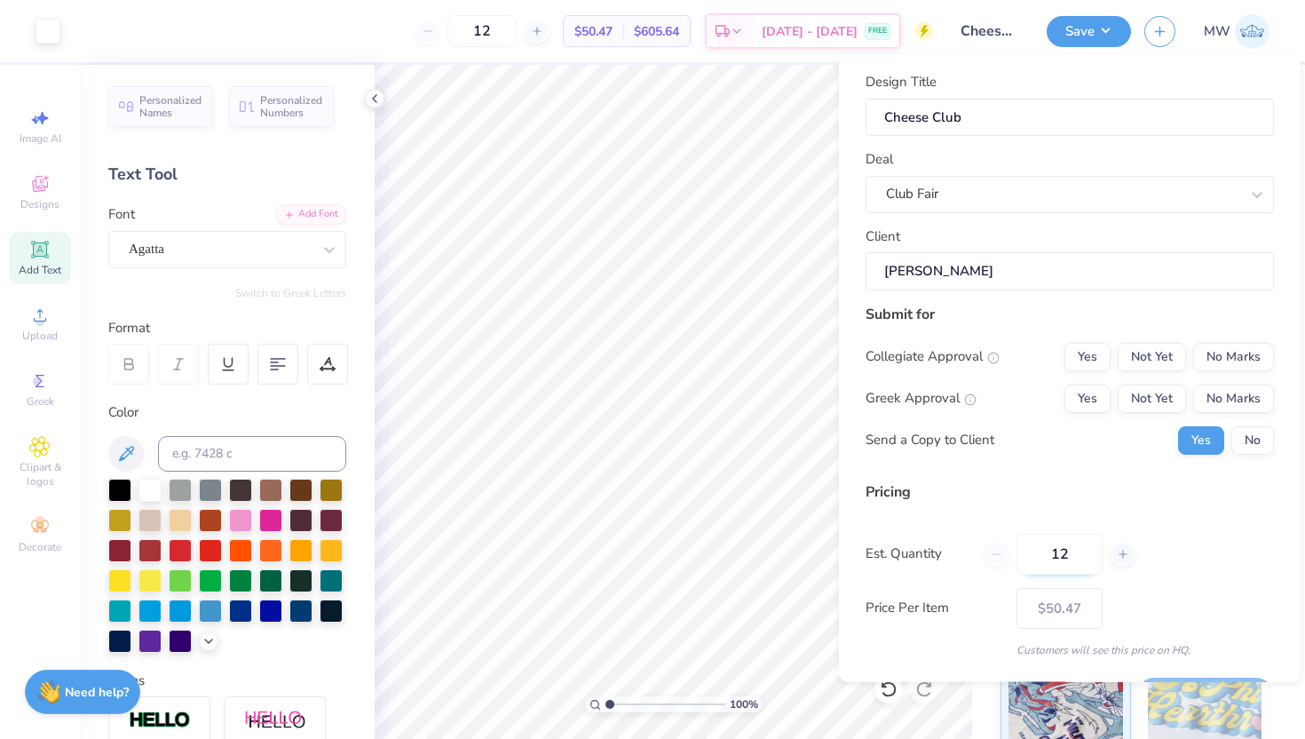
click at [1083, 556] on input "12" at bounding box center [1060, 553] width 86 height 41
type input "1"
type input "100"
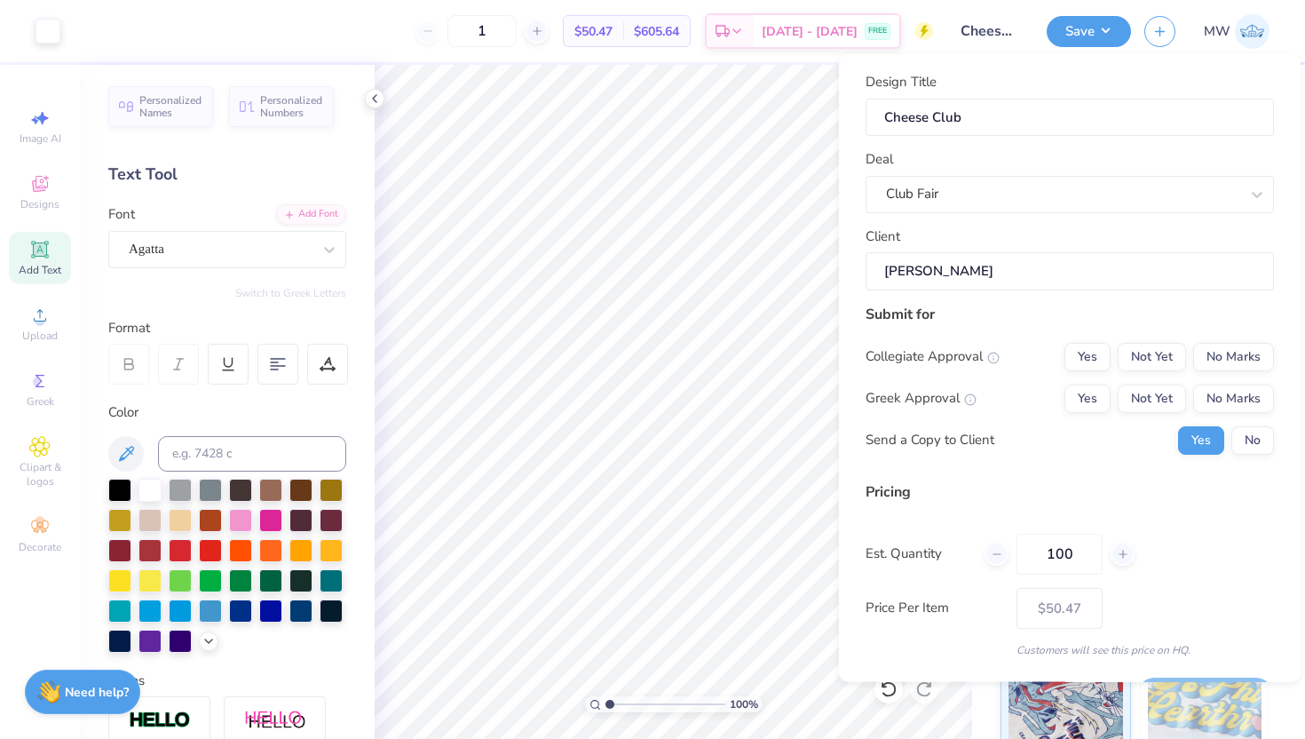
type input "100"
type input "$20.61"
type input "100"
click at [1195, 398] on button "No Marks" at bounding box center [1233, 398] width 81 height 28
click at [1208, 355] on button "No Marks" at bounding box center [1233, 356] width 81 height 28
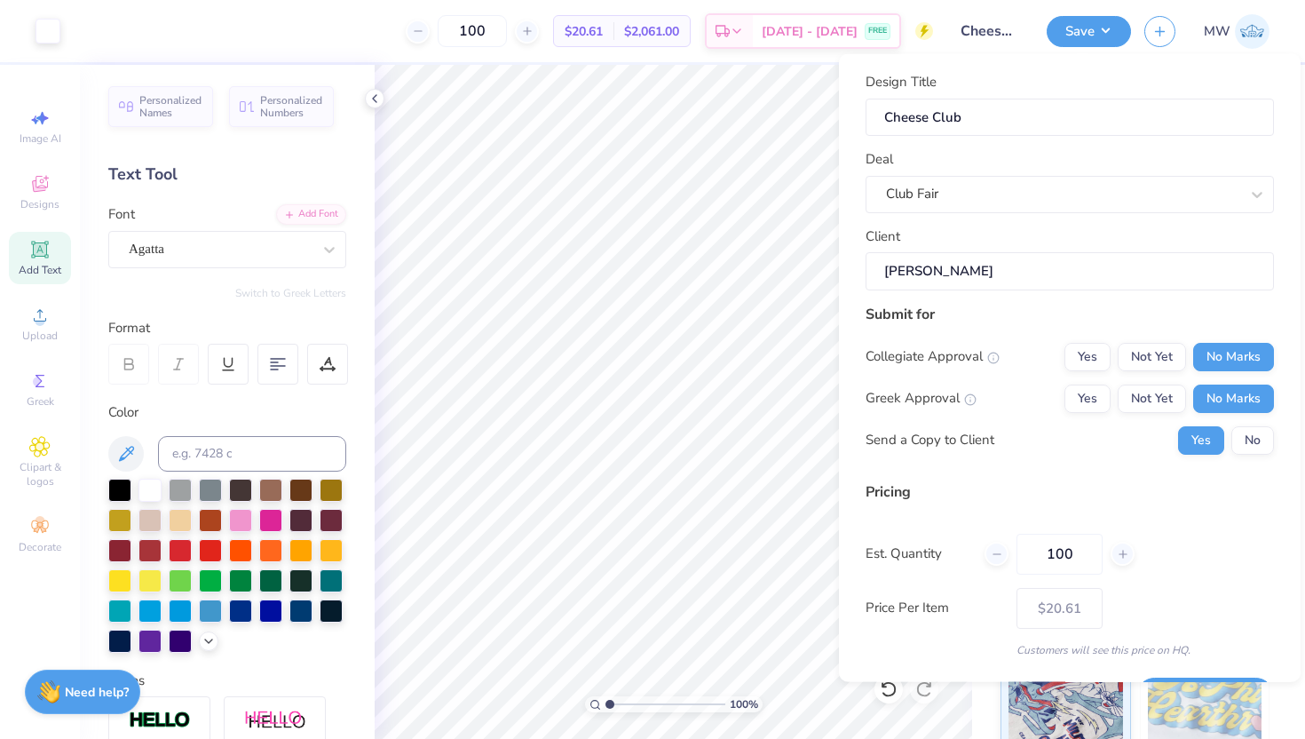
scroll to position [49, 0]
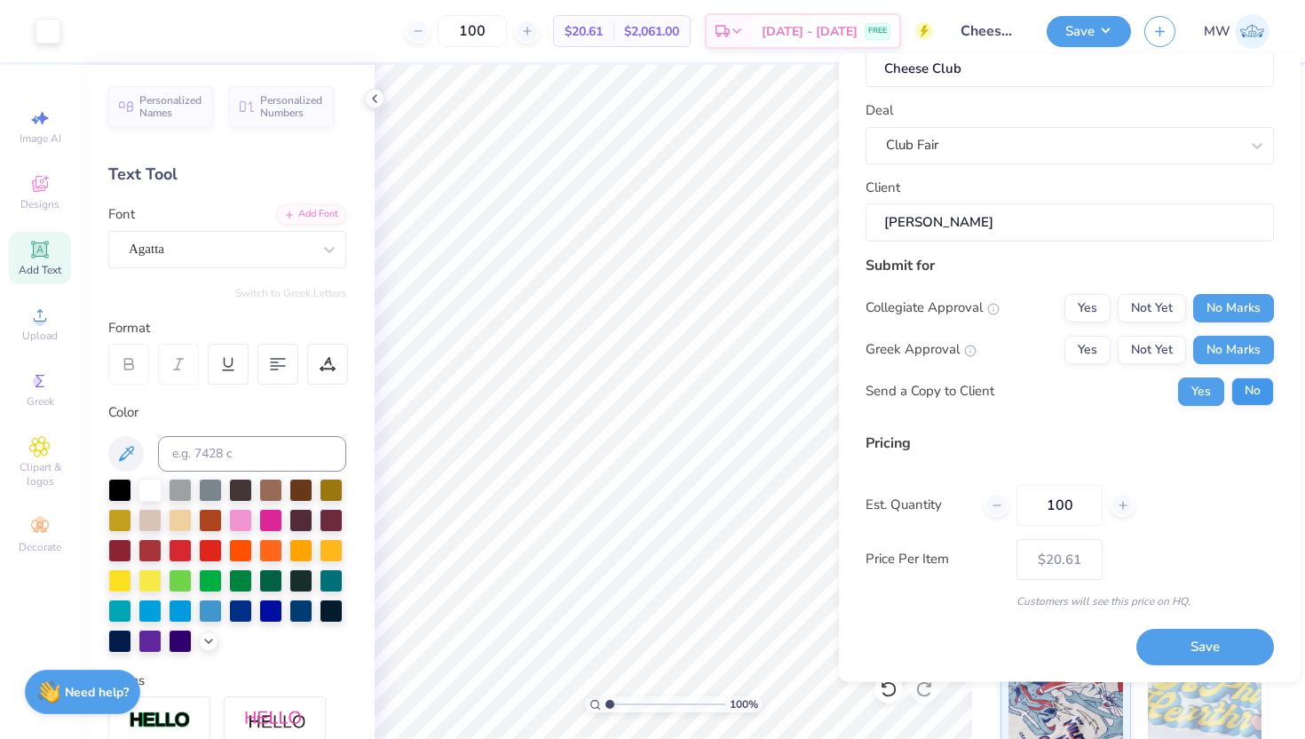
drag, startPoint x: 1174, startPoint y: 657, endPoint x: 1252, endPoint y: 396, distance: 272.5
click at [1252, 397] on div "Design Title Cheese Club Deal Club Fair Client Maya Williams Submit for Collegi…" at bounding box center [1070, 344] width 408 height 642
click at [1252, 396] on button "No" at bounding box center [1253, 390] width 43 height 28
click at [1174, 645] on button "Save" at bounding box center [1206, 647] width 138 height 36
type input "– –"
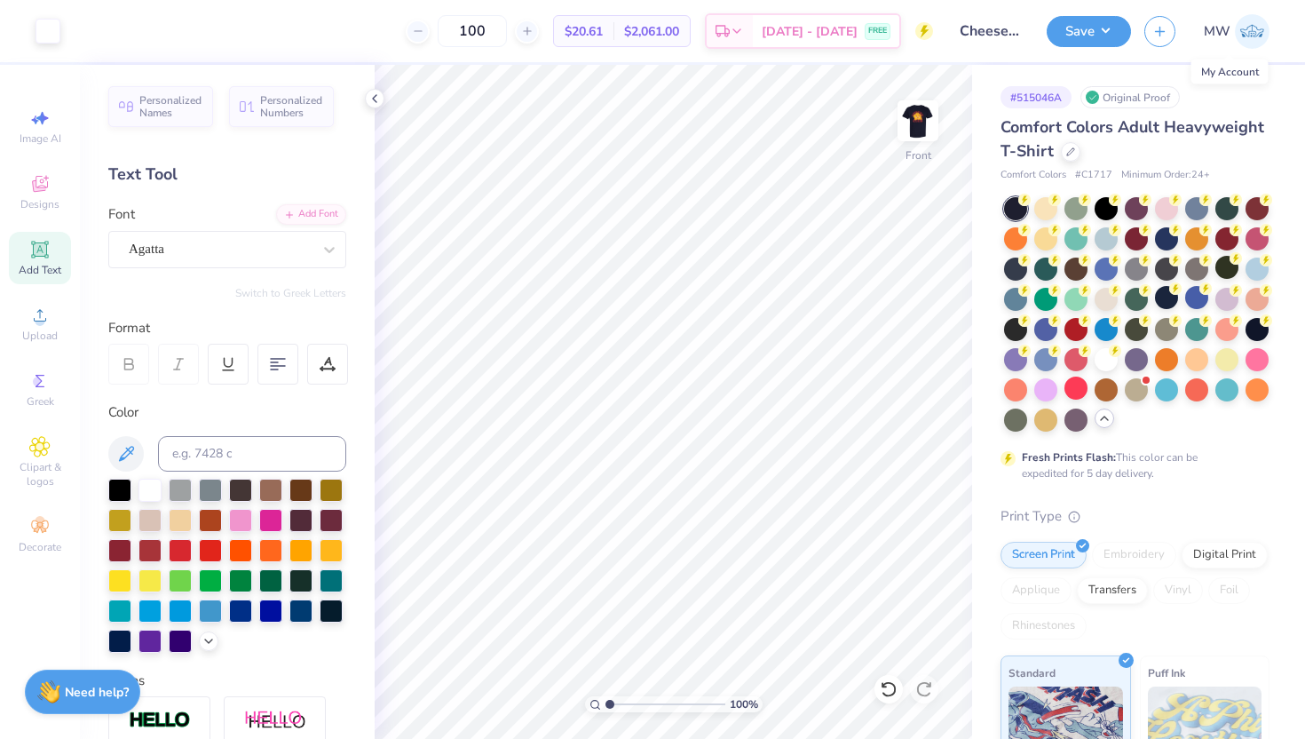
click at [1263, 21] on img at bounding box center [1252, 31] width 35 height 35
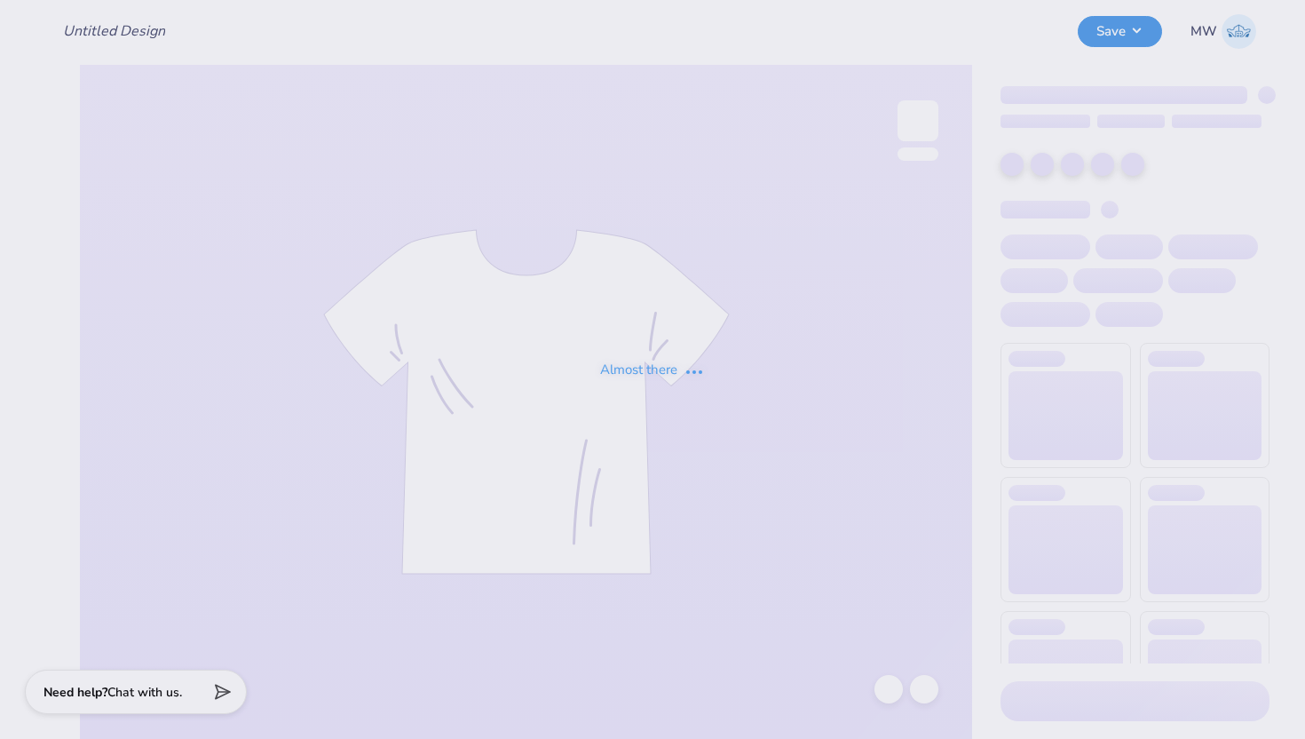
type input "Cheese Club"
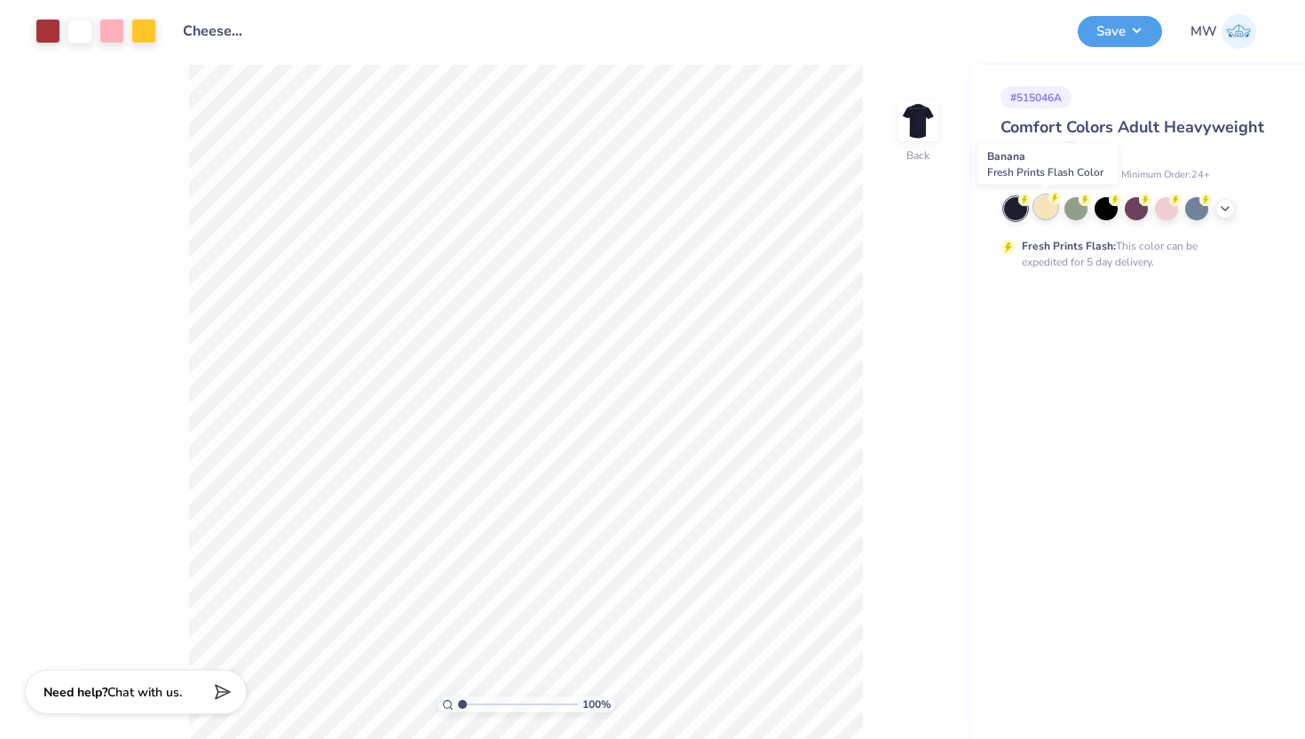
click at [1044, 204] on div at bounding box center [1045, 206] width 23 height 23
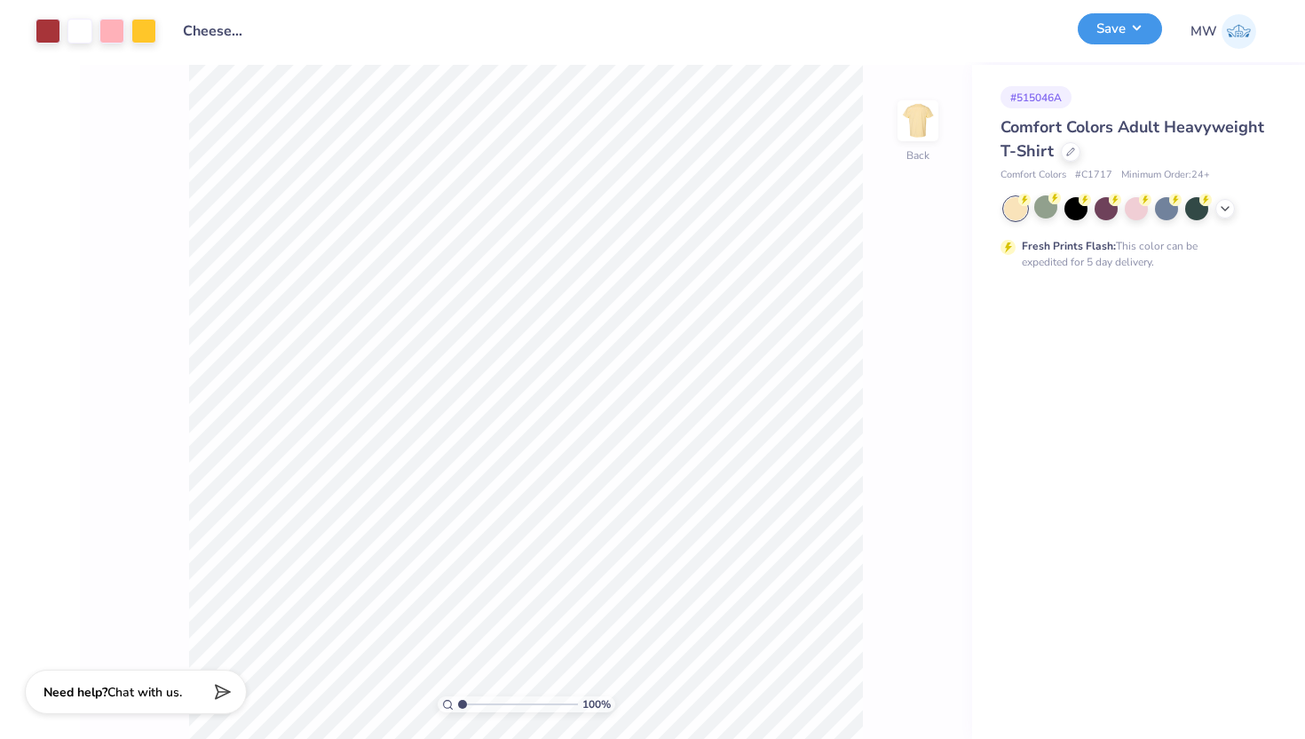
click at [1109, 27] on button "Save" at bounding box center [1120, 28] width 84 height 31
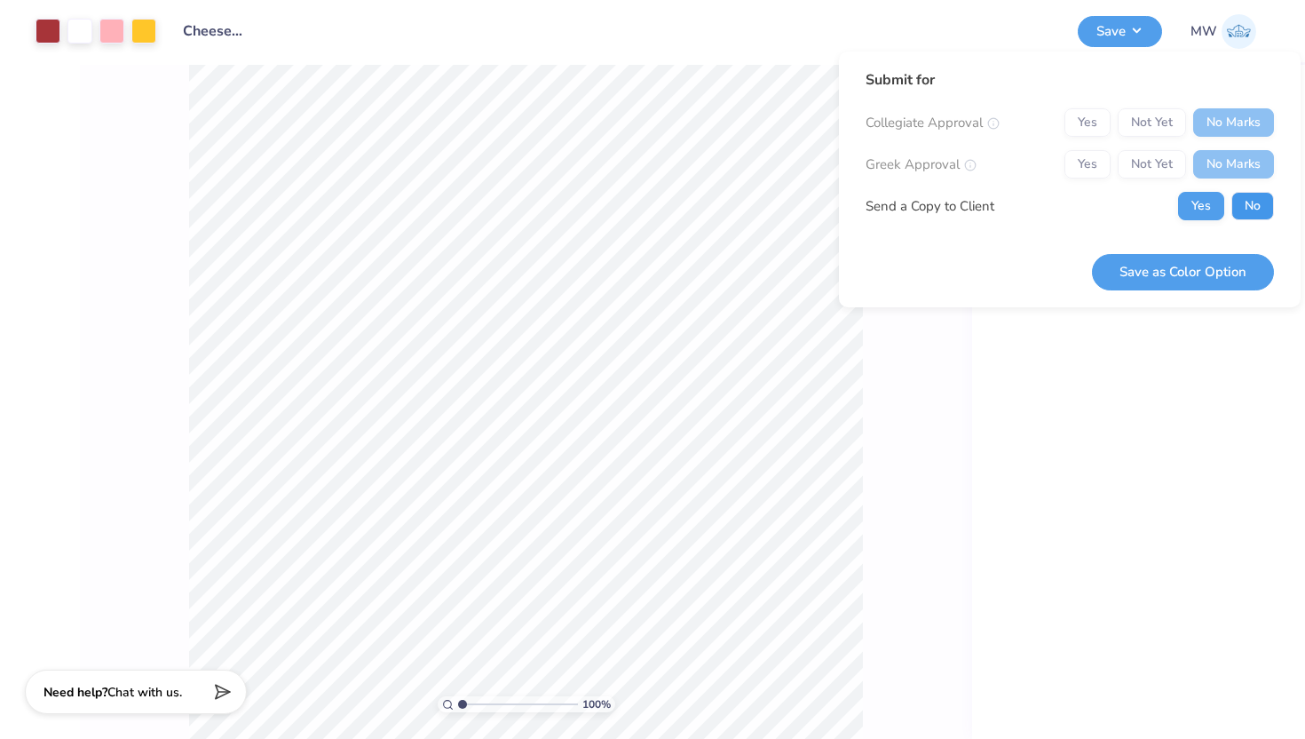
click at [1252, 197] on button "No" at bounding box center [1253, 206] width 43 height 28
click at [1215, 265] on button "Save as Color Option" at bounding box center [1183, 272] width 182 height 36
